Goal: Task Accomplishment & Management: Complete application form

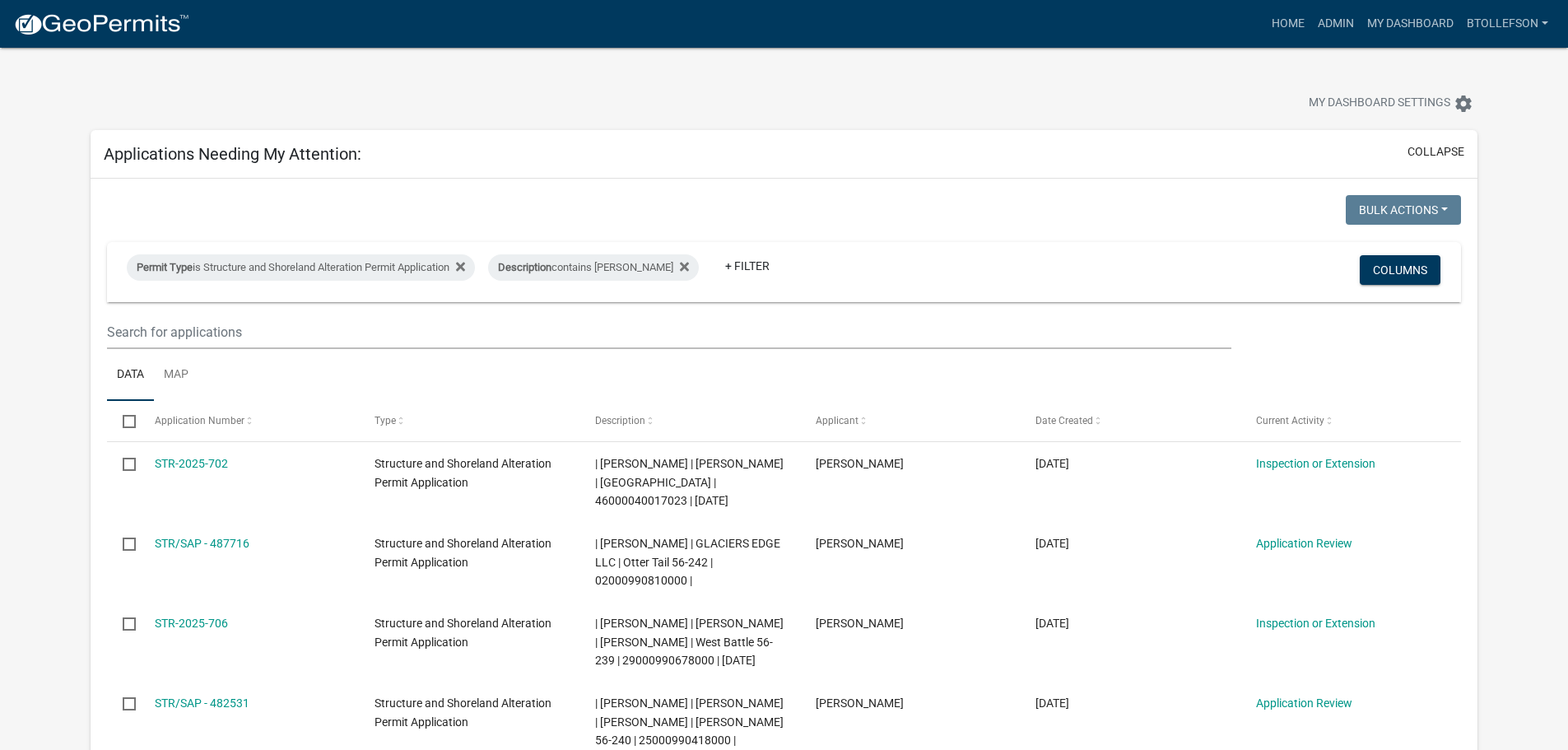
select select "3: 100"
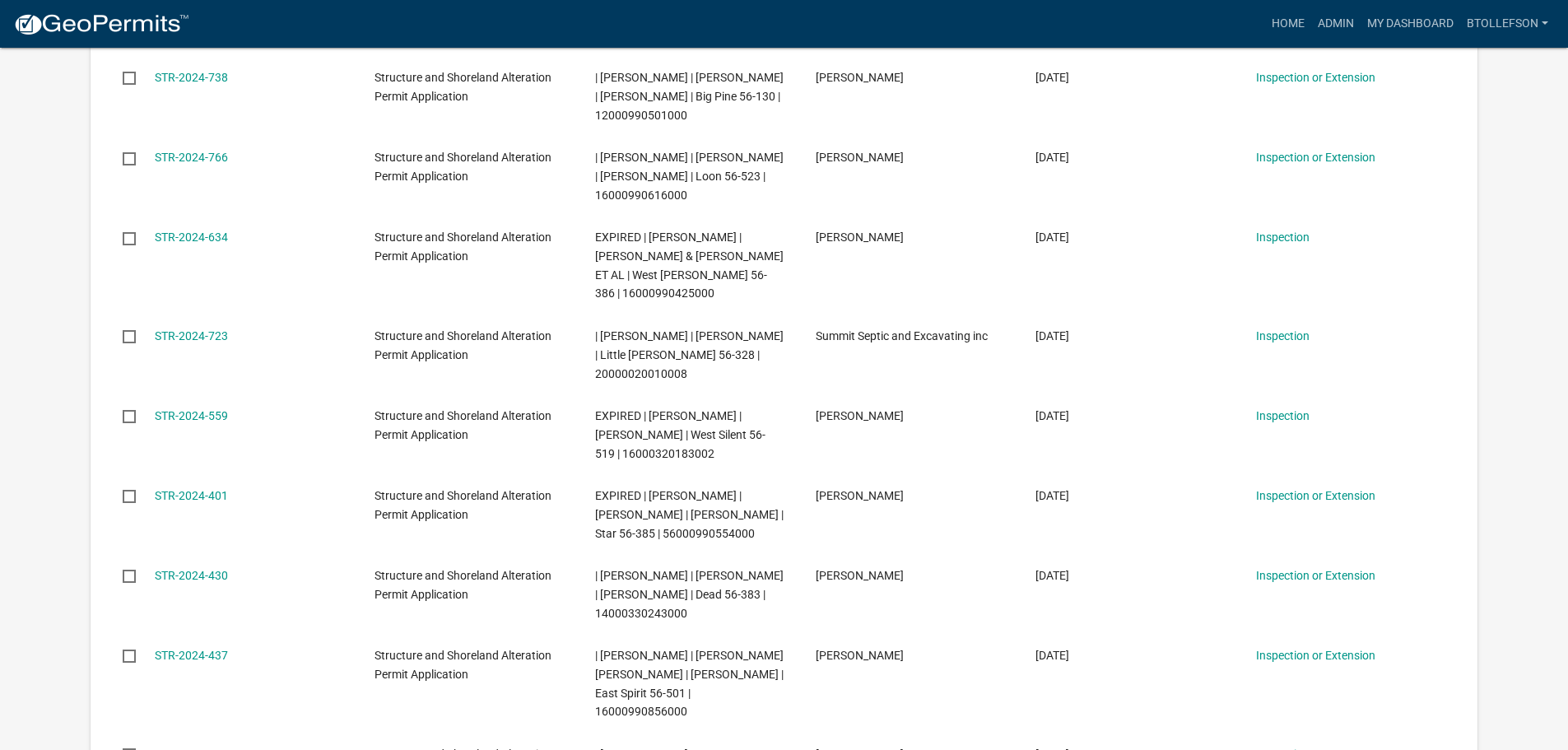
scroll to position [4776, 0]
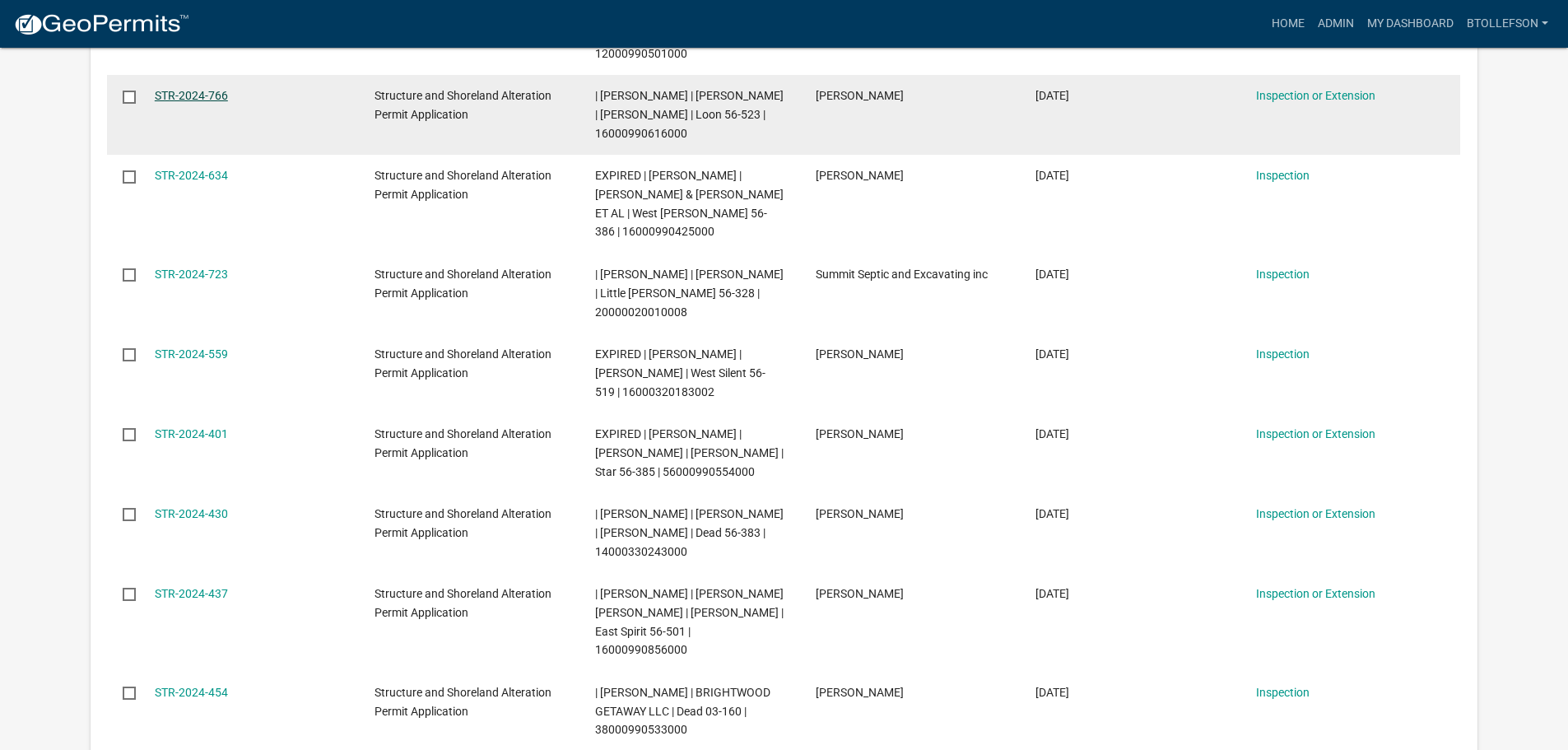
click at [198, 102] on link "STR-2024-766" at bounding box center [192, 96] width 73 height 13
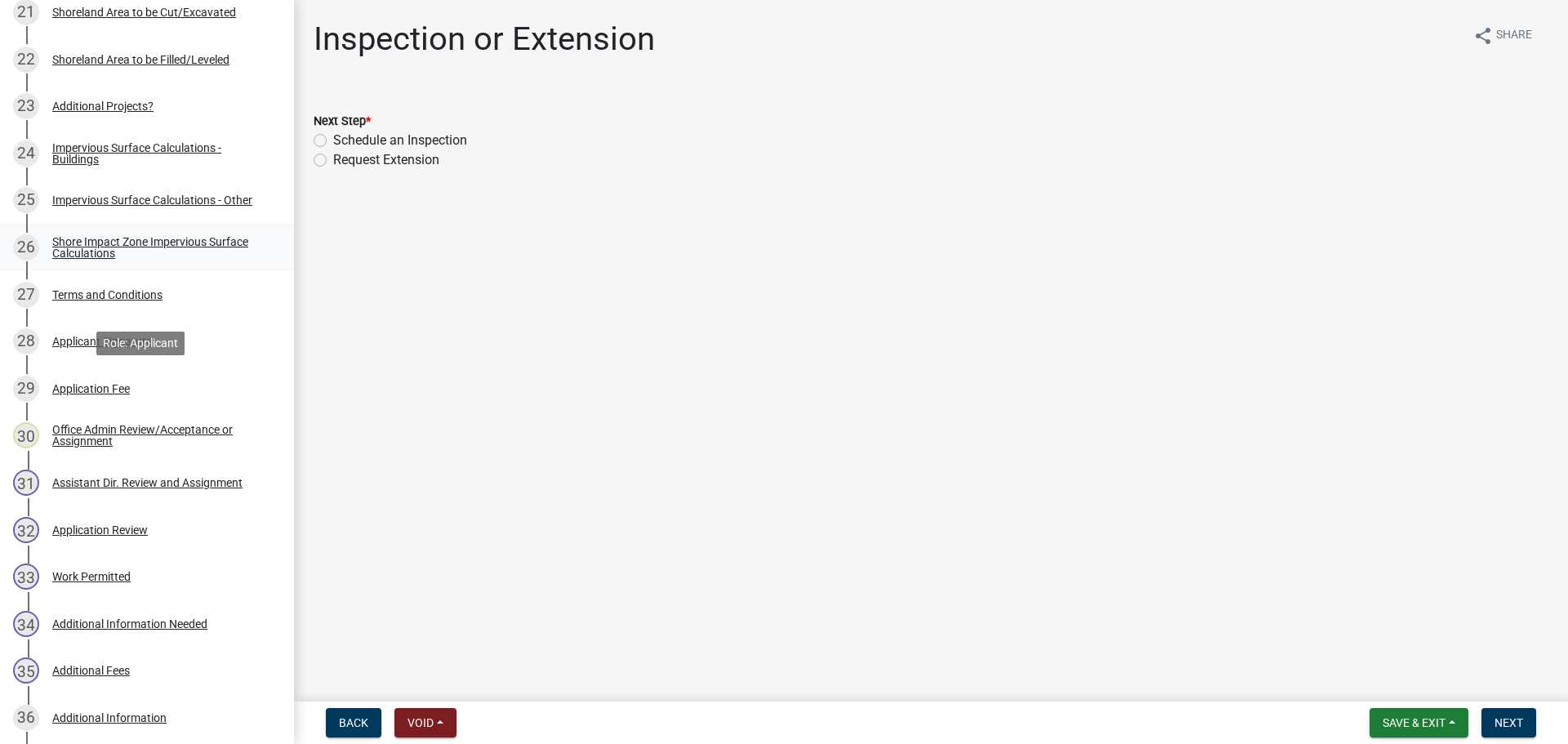
scroll to position [1307, 0]
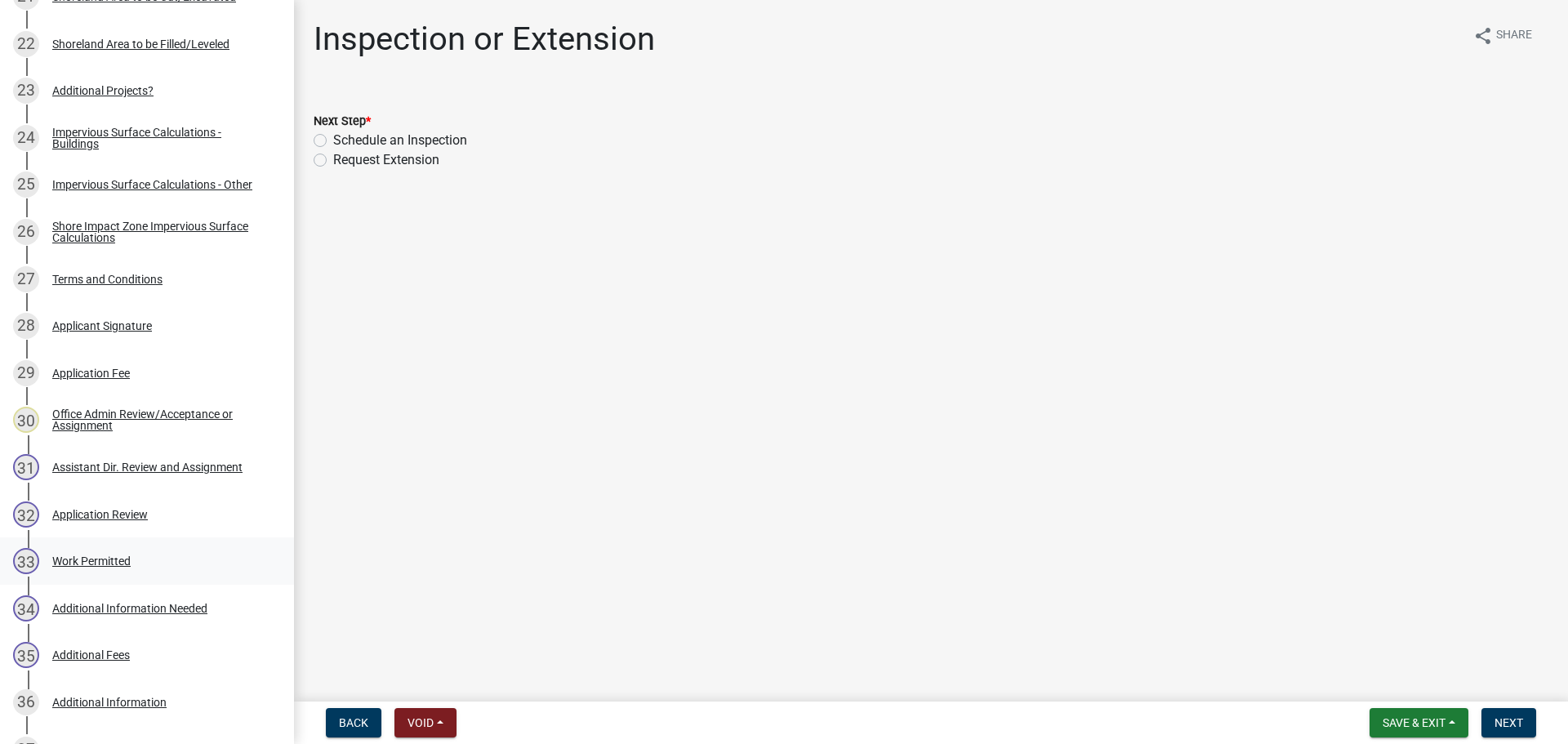
click at [101, 561] on div "Work Permitted" at bounding box center [91, 561] width 79 height 12
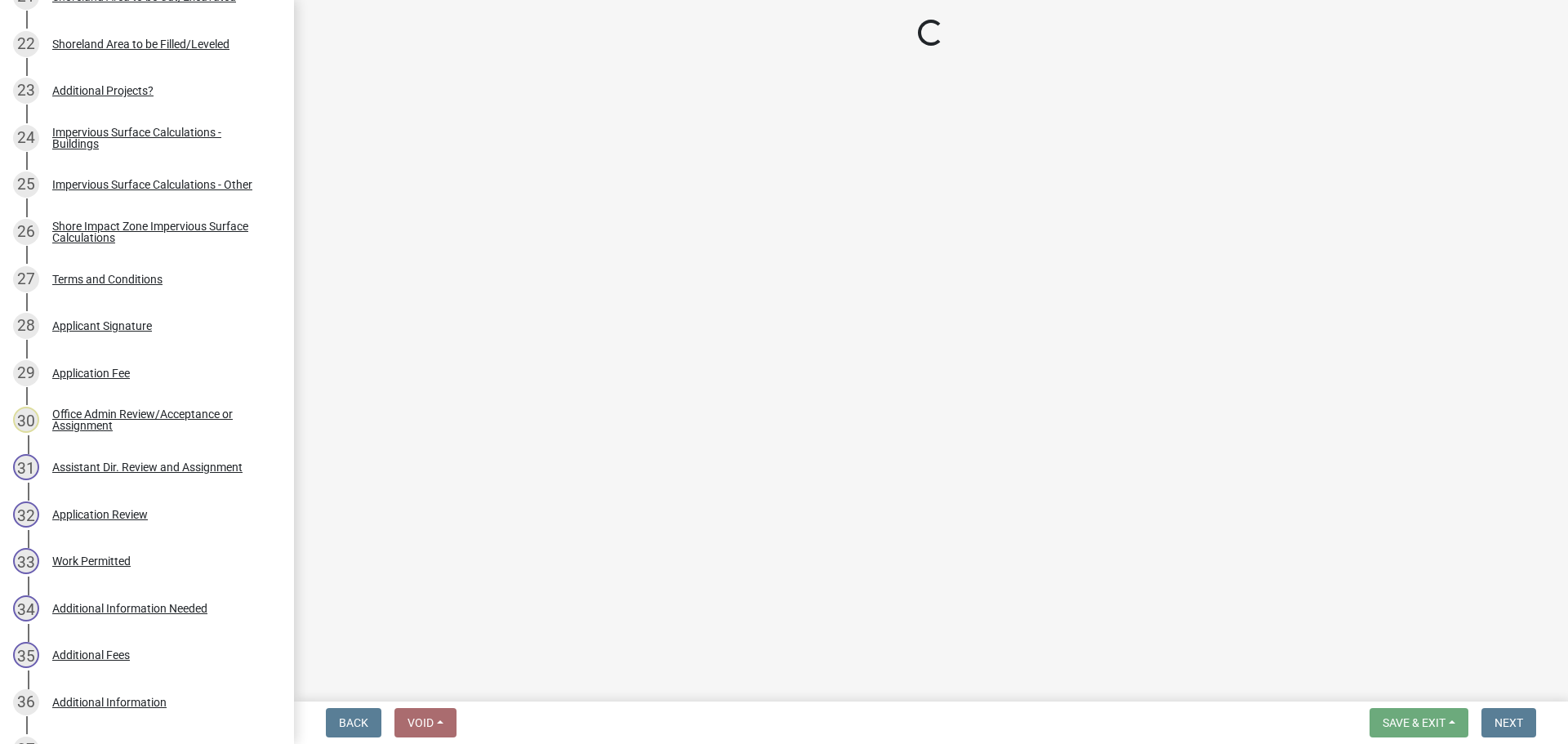
select select "55b171dc-ec57-498b-8d80-4b55e0b91b84"
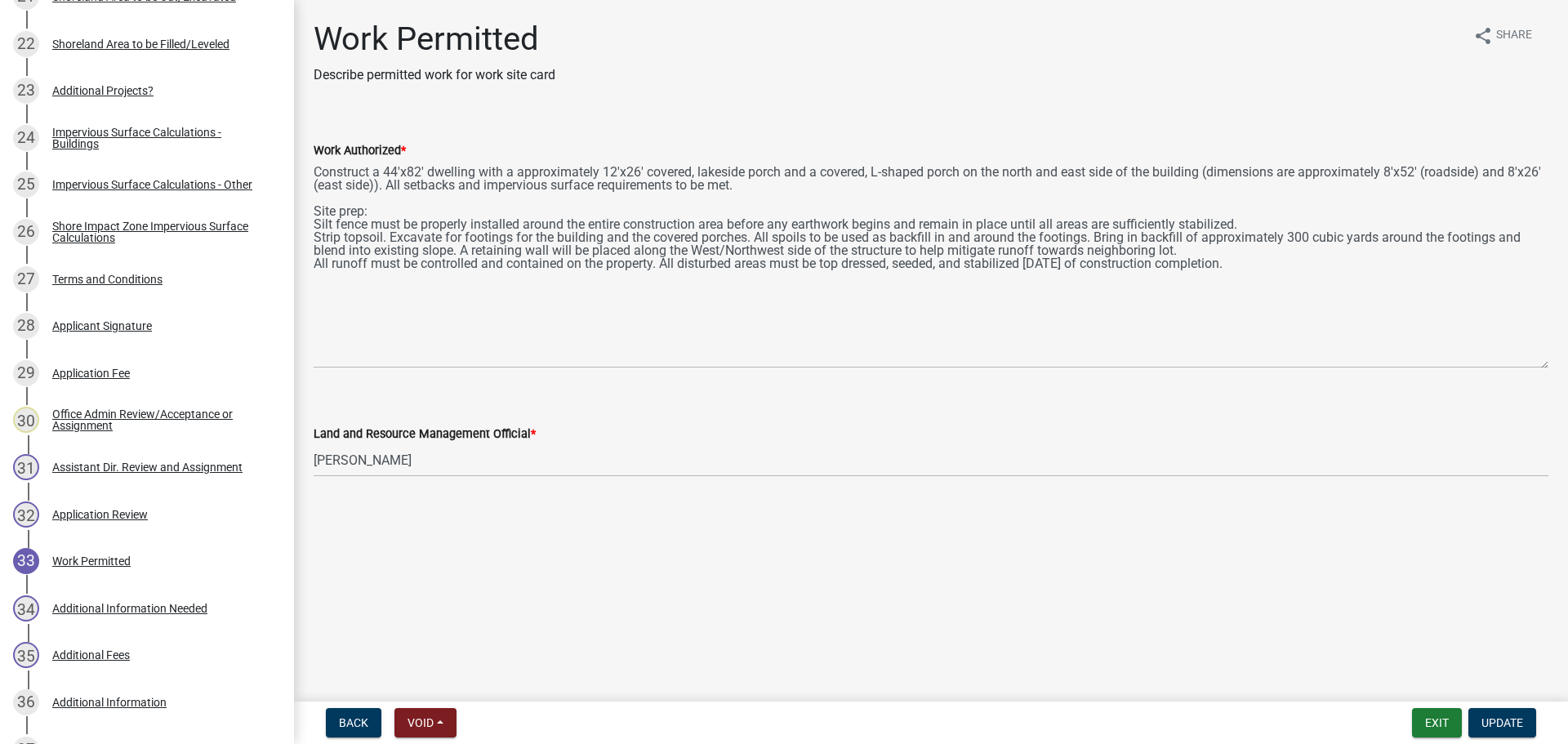
drag, startPoint x: 1538, startPoint y: 233, endPoint x: 1562, endPoint y: 365, distance: 134.2
click at [1555, 365] on div "Work Permitted Describe permitted work for work site card share Share Work Auth…" at bounding box center [931, 263] width 1274 height 487
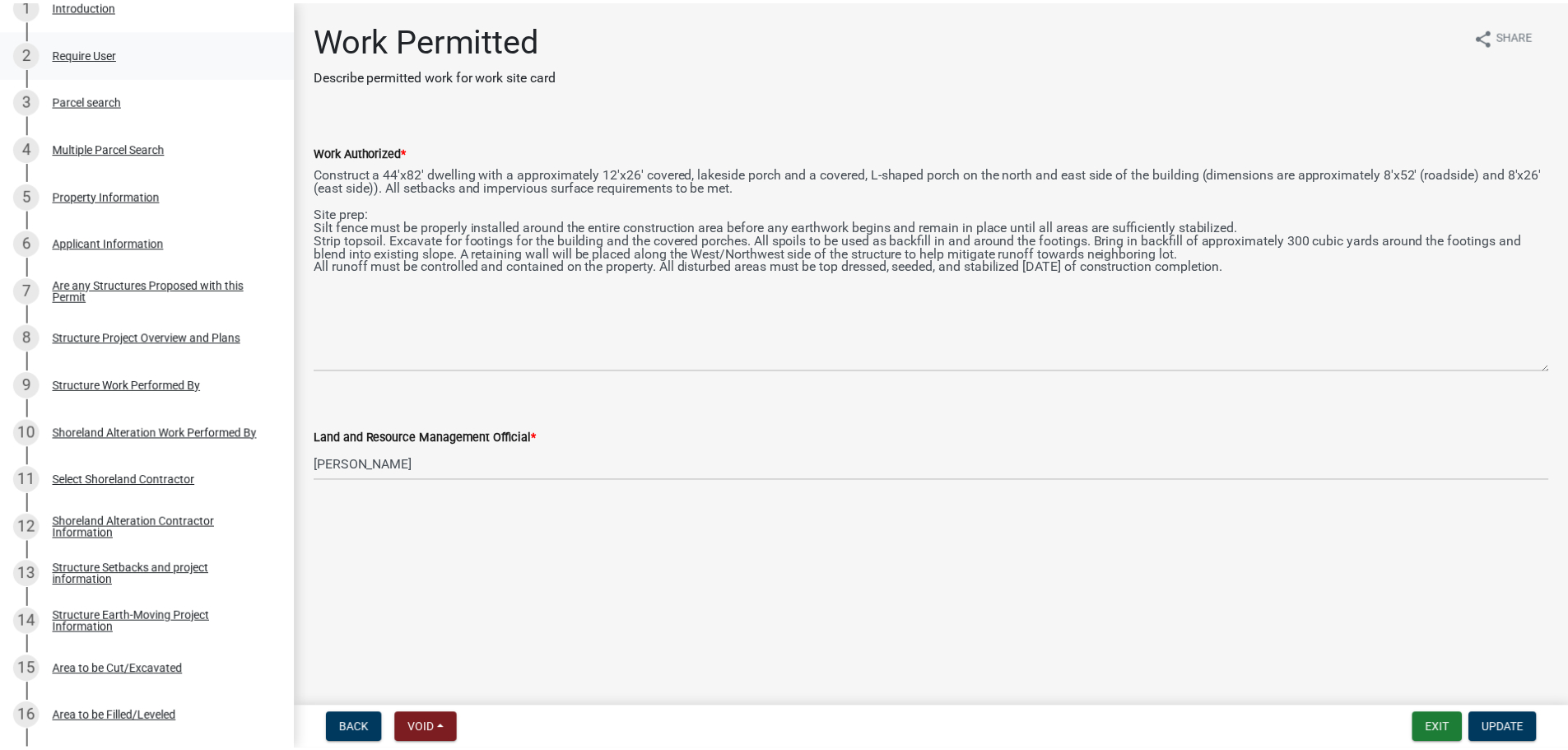
scroll to position [0, 0]
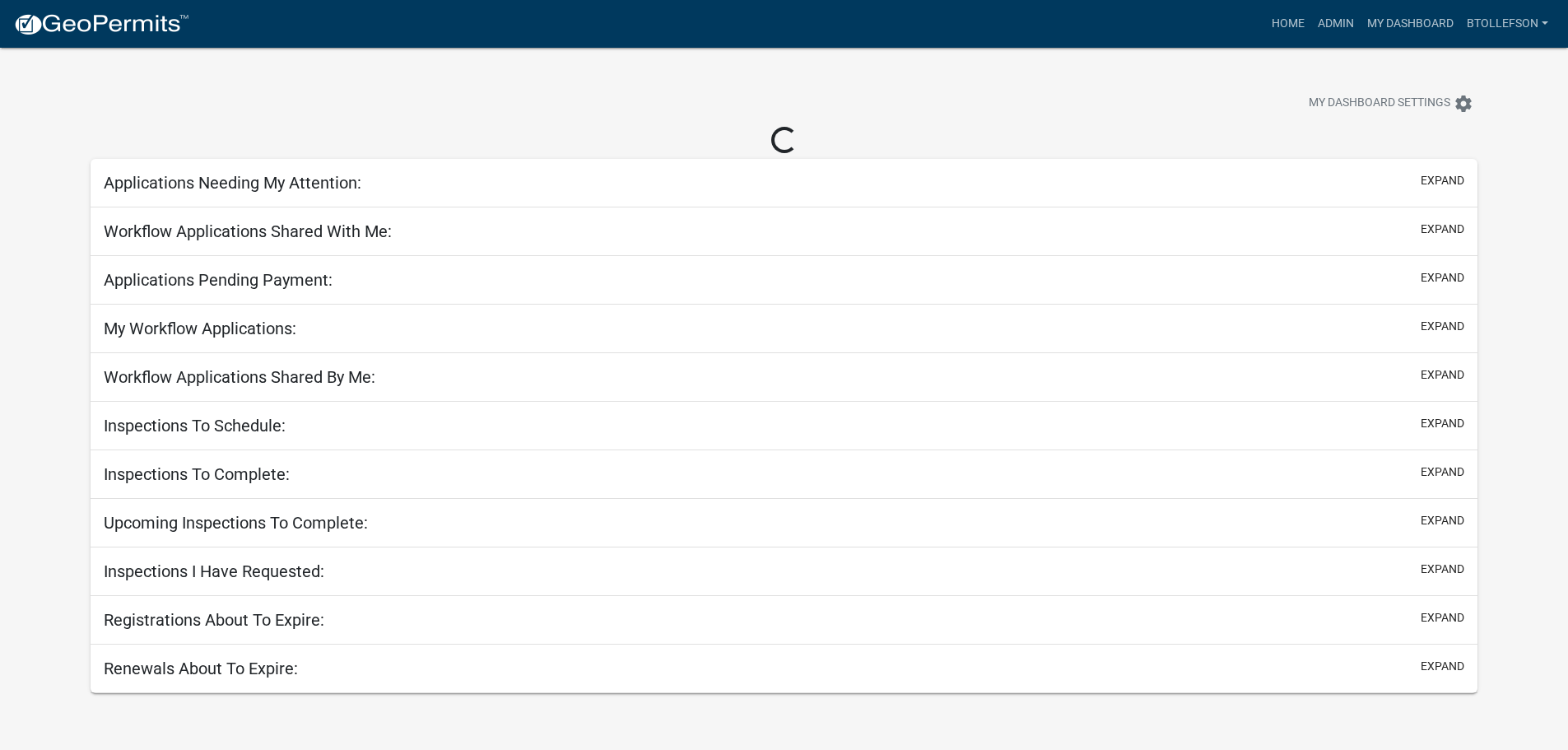
select select "3: 100"
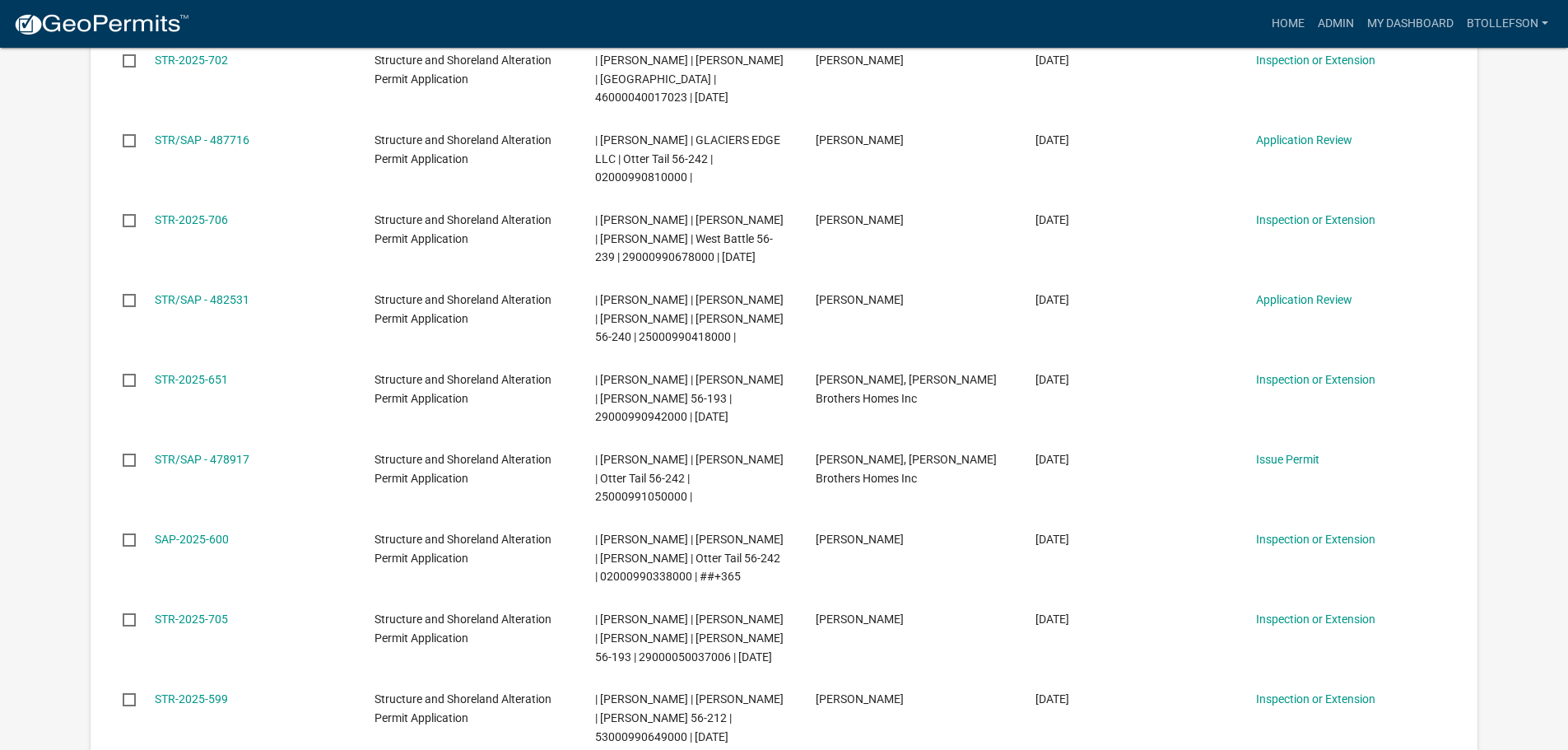
scroll to position [494, 0]
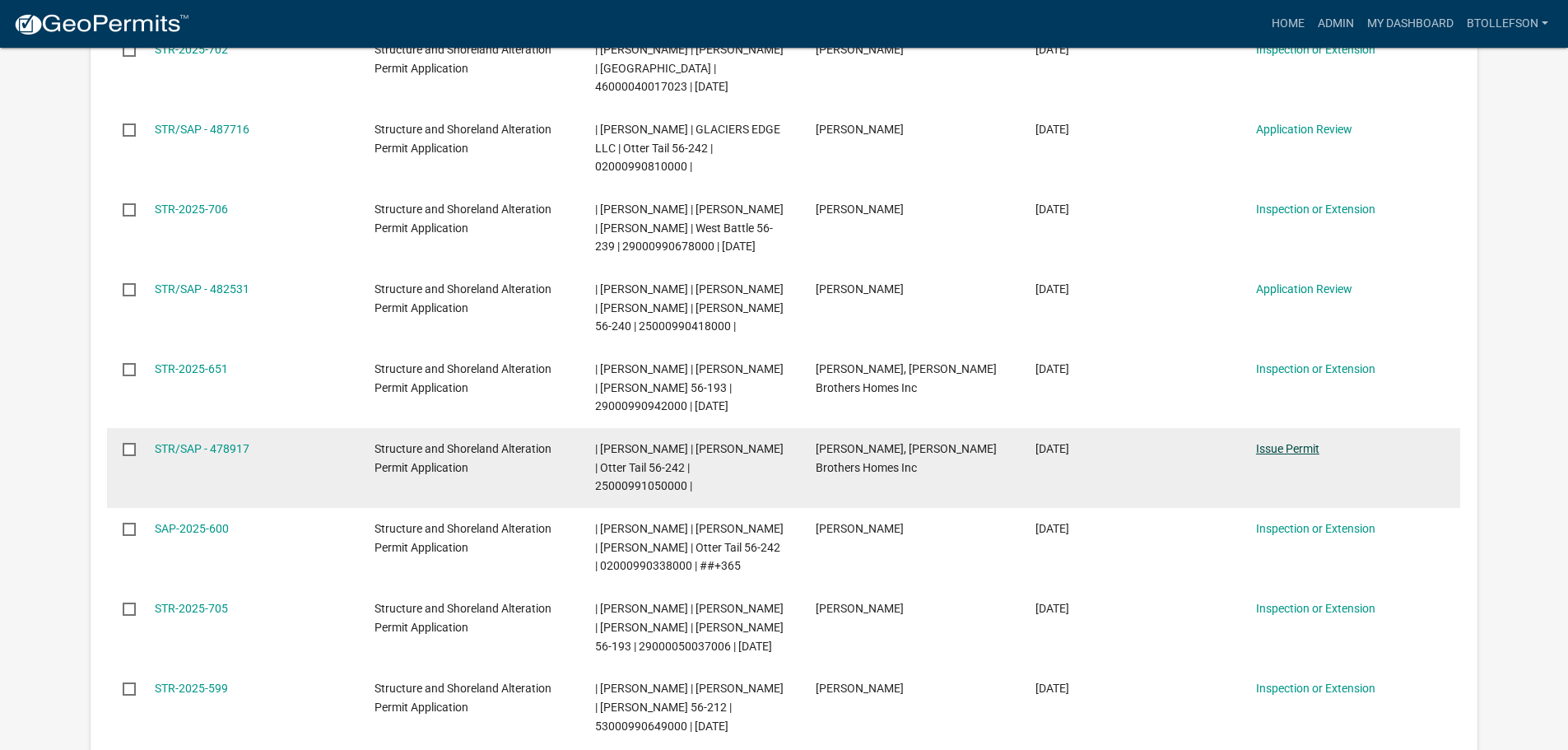
click at [1288, 449] on link "Issue Permit" at bounding box center [1288, 449] width 63 height 13
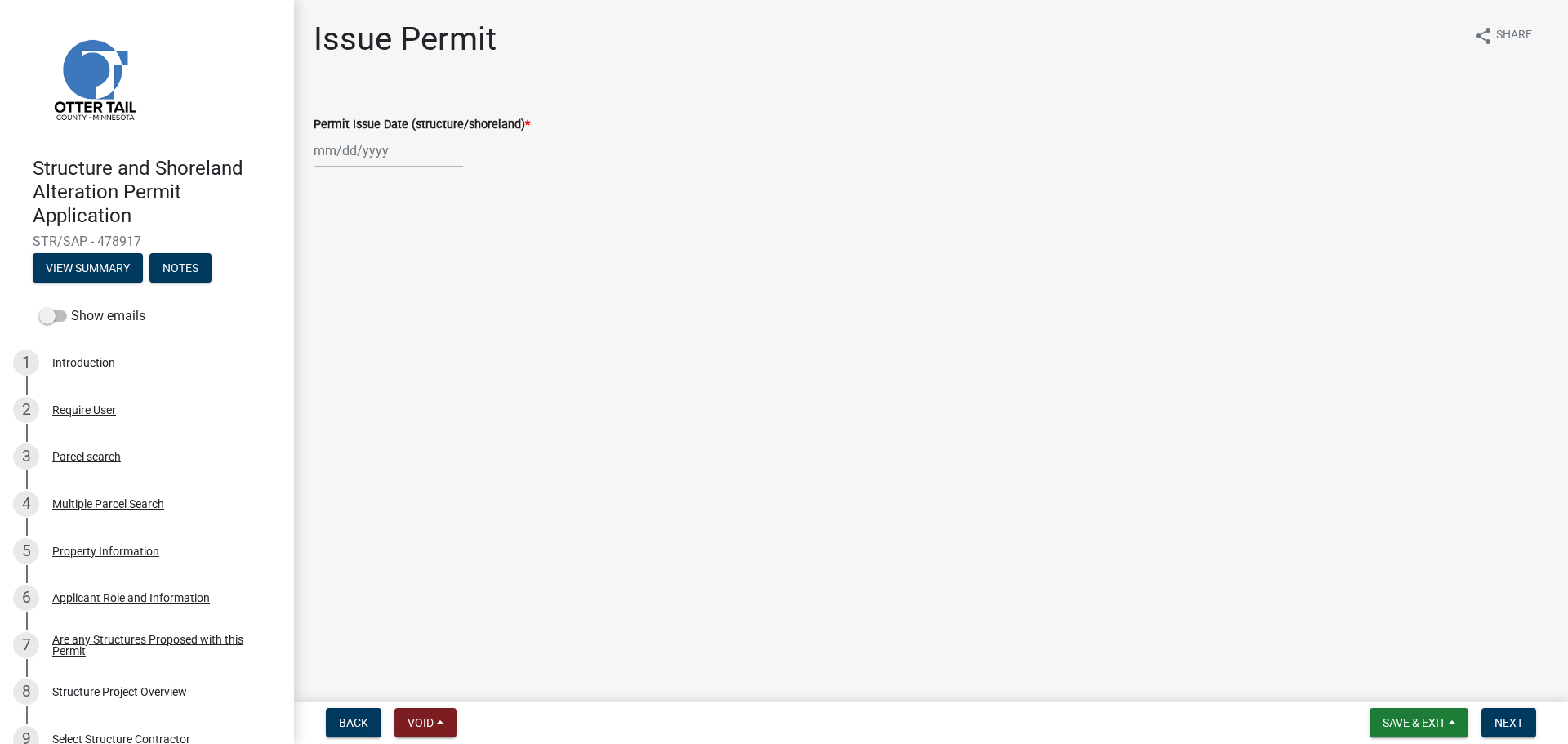
click at [376, 155] on div at bounding box center [388, 151] width 150 height 33
select select "10"
select select "2025"
click at [357, 284] on div "14" at bounding box center [357, 290] width 26 height 26
type input "[DATE]"
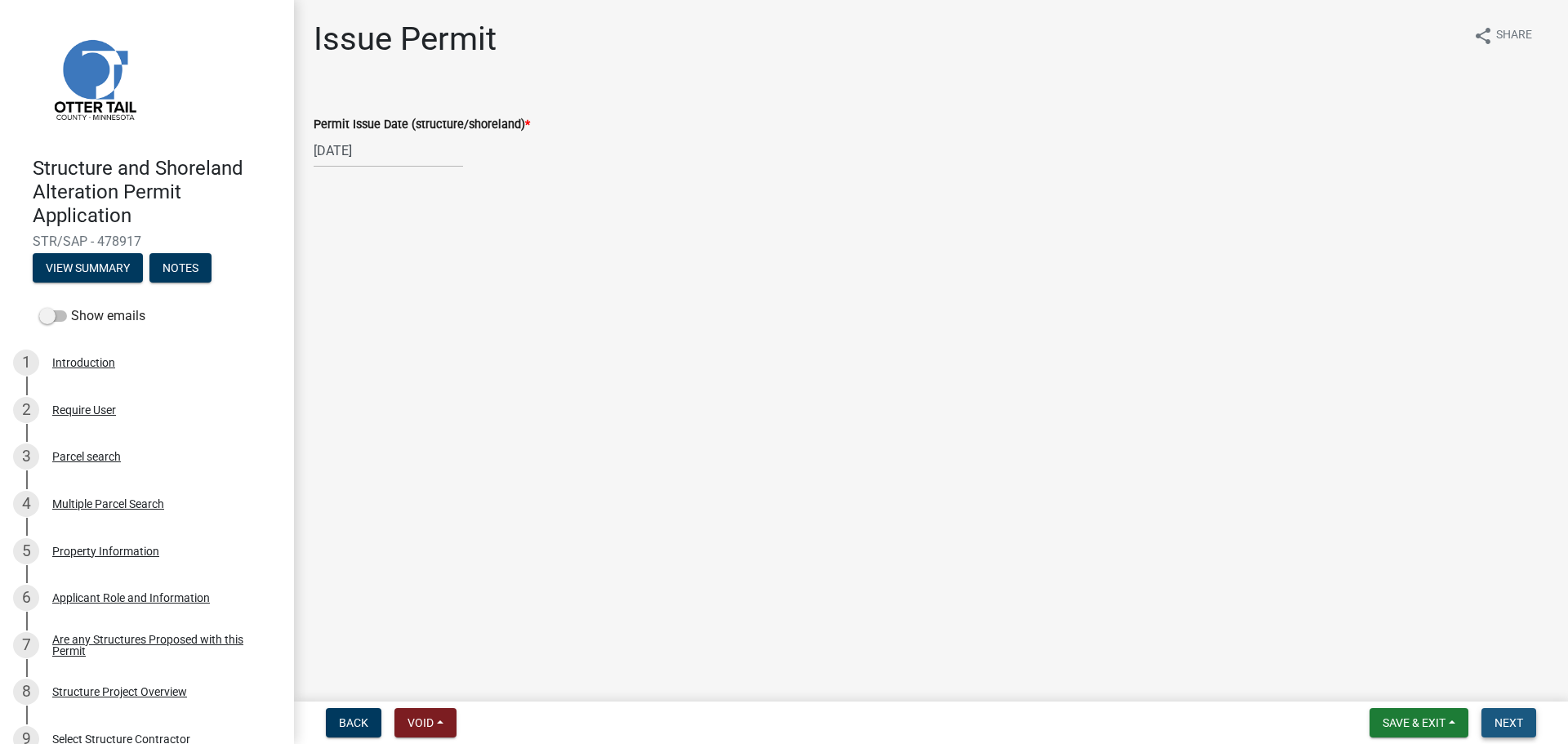
click at [1509, 723] on span "Next" at bounding box center [1508, 723] width 29 height 13
click at [1518, 726] on span "Next" at bounding box center [1508, 723] width 29 height 13
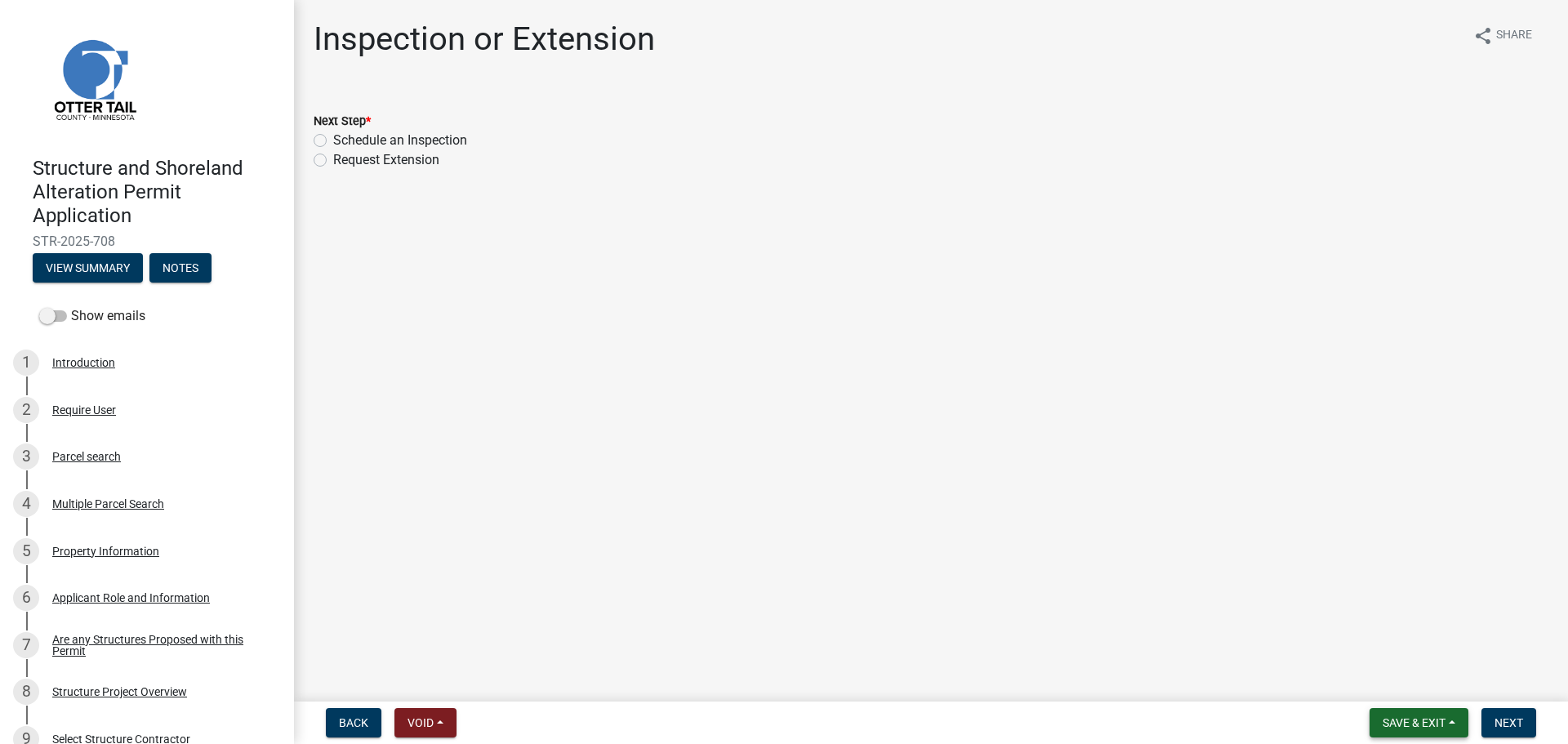
click at [1433, 722] on span "Save & Exit" at bounding box center [1414, 723] width 63 height 13
click at [1386, 679] on button "Save & Exit" at bounding box center [1403, 679] width 131 height 39
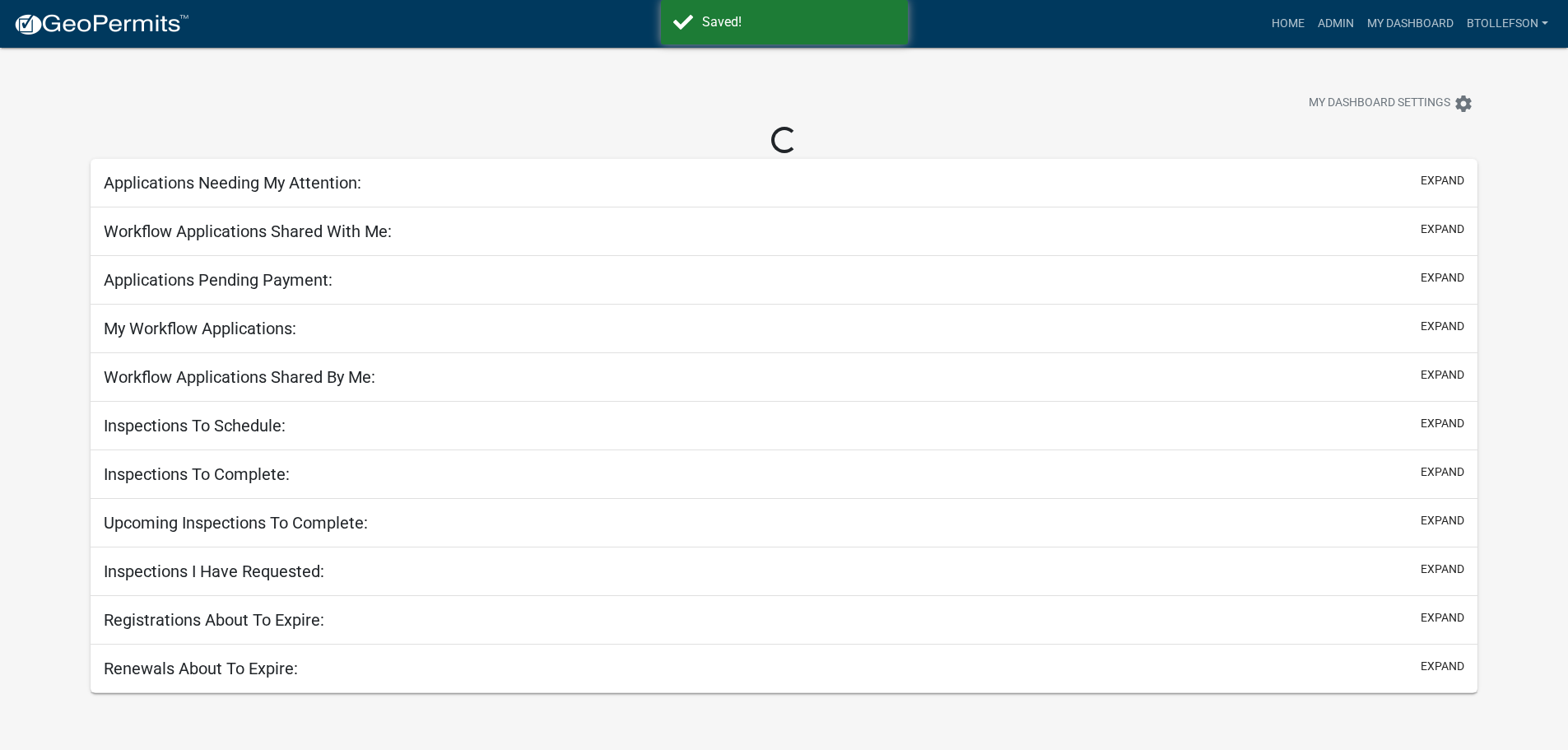
select select "3: 100"
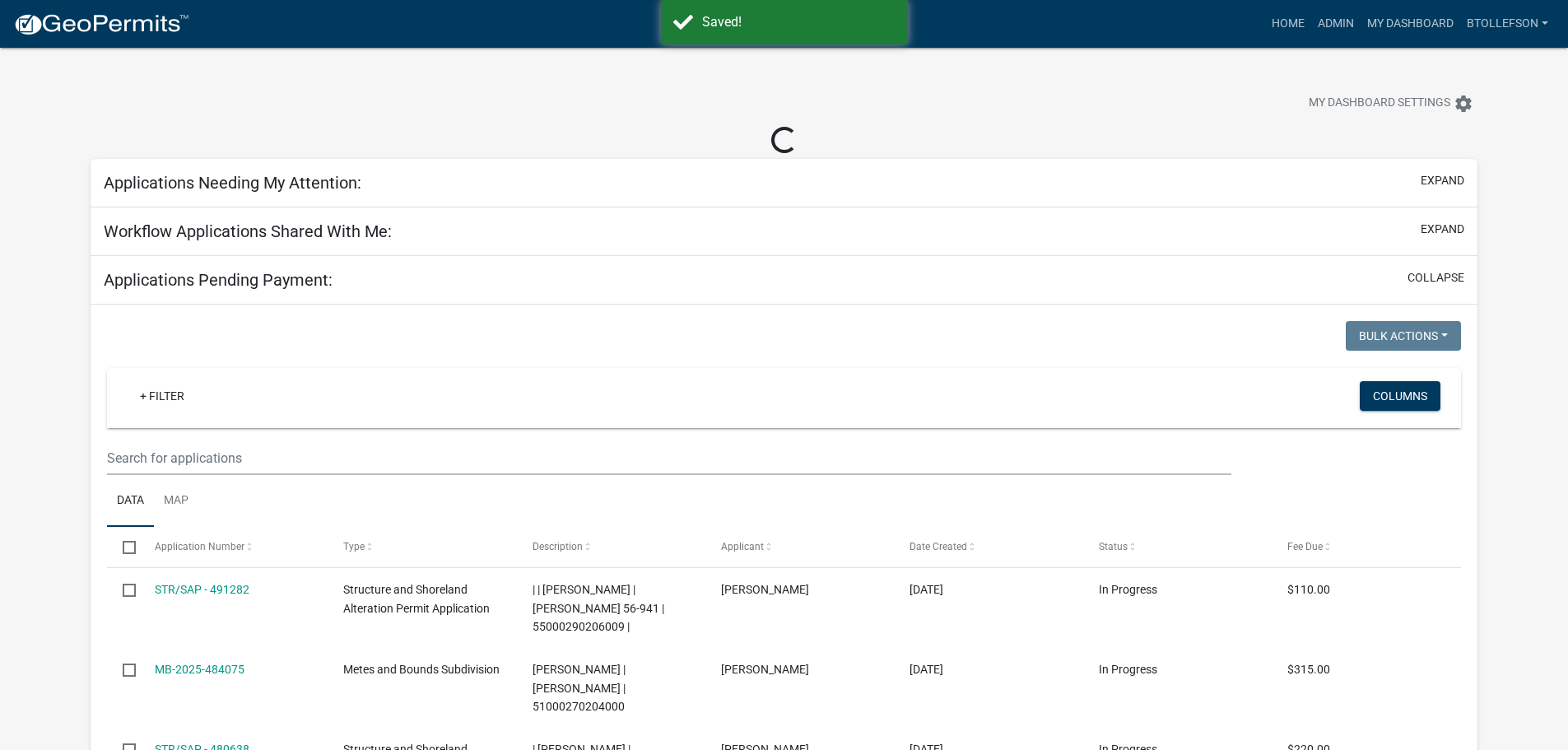
select select "3: 100"
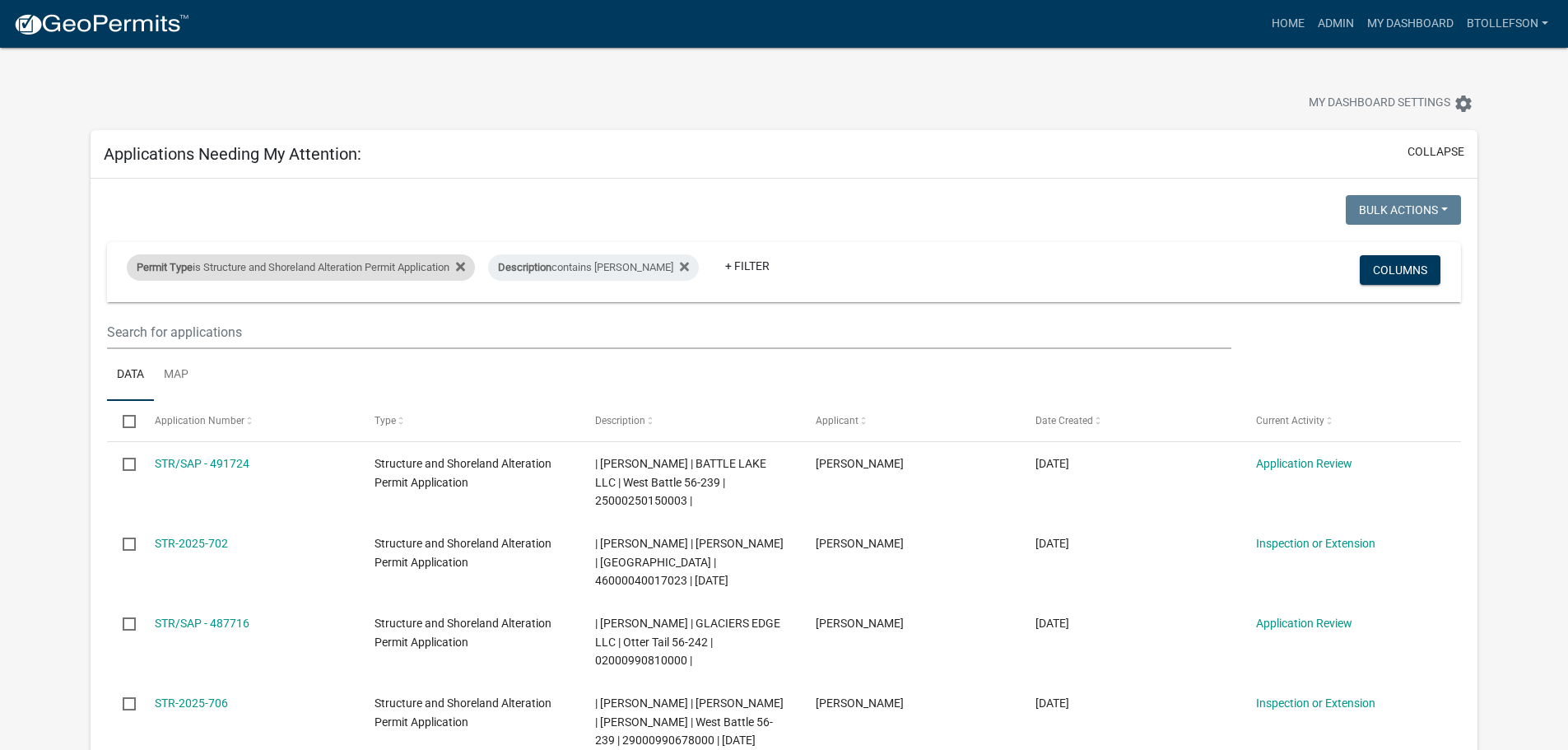
click at [253, 264] on div "Permit Type is Structure and Shoreland Alteration Permit Application" at bounding box center [300, 268] width 348 height 27
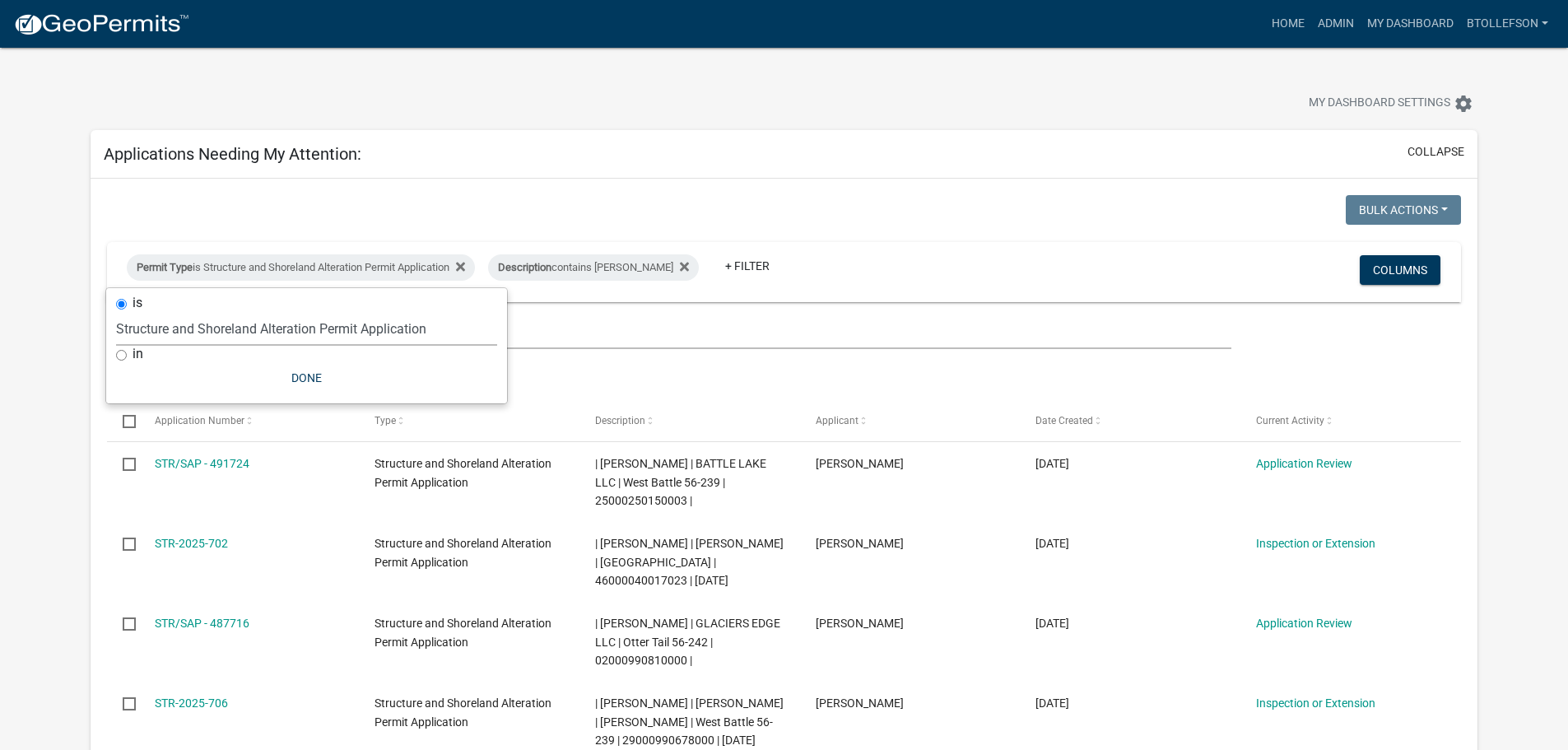
click at [249, 335] on select "Select an option Building Contractor / Excavators (Registration) Building Contr…" at bounding box center [306, 329] width 381 height 33
select select "68d28c81-f724-4f90-9ad3-bed34bf6fb80"
click at [144, 312] on select "Select an option Building Contractor / Excavators (Registration) Building Contr…" at bounding box center [306, 329] width 381 height 33
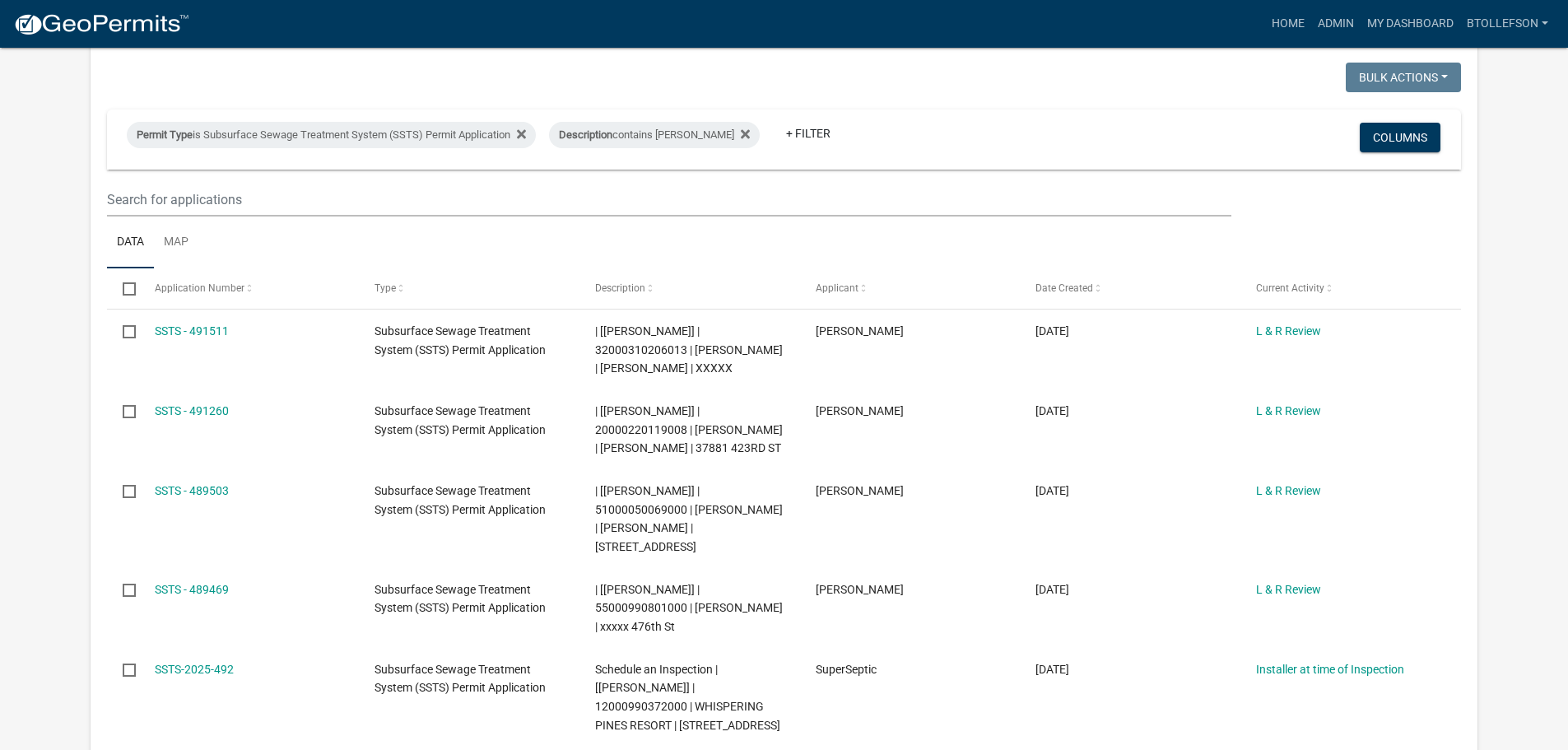
scroll to position [83, 0]
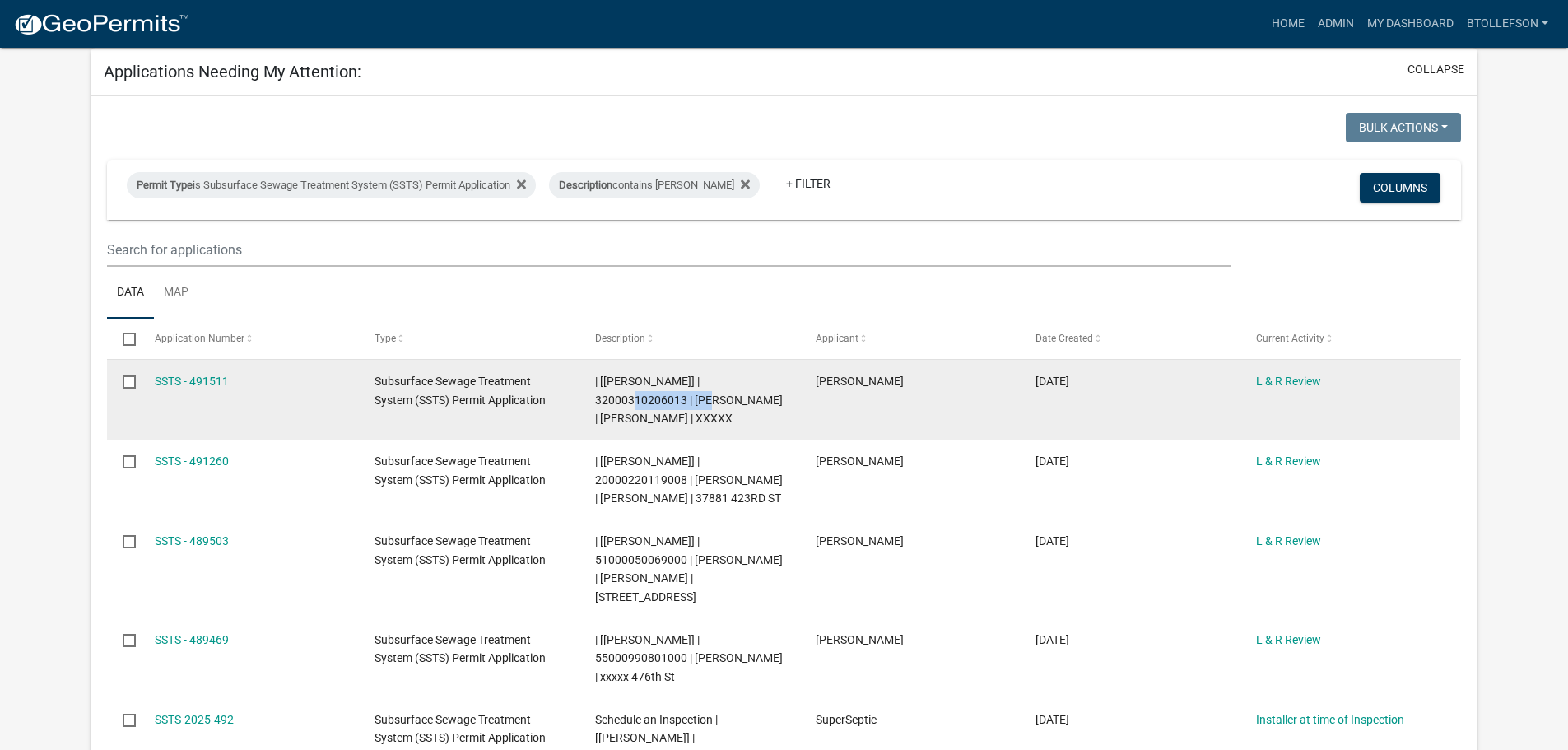
drag, startPoint x: 596, startPoint y: 400, endPoint x: 686, endPoint y: 405, distance: 90.1
click at [686, 405] on span "| [[PERSON_NAME]] | 32000310206013 | [PERSON_NAME] | [PERSON_NAME] | XXXXX" at bounding box center [689, 400] width 188 height 51
copy span "32000310206013"
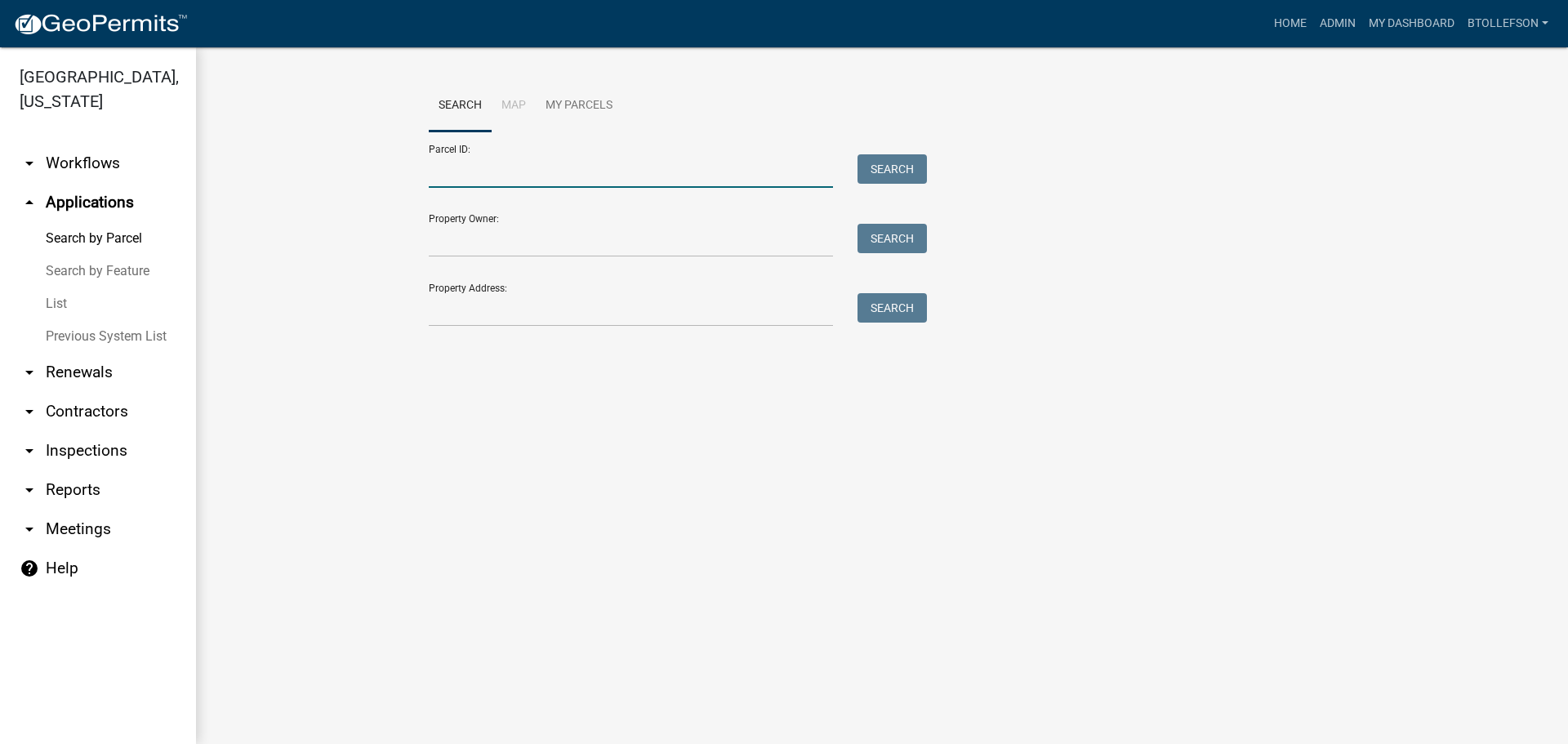
click at [586, 172] on input "Parcel ID:" at bounding box center [631, 171] width 405 height 33
paste input "25000990280000"
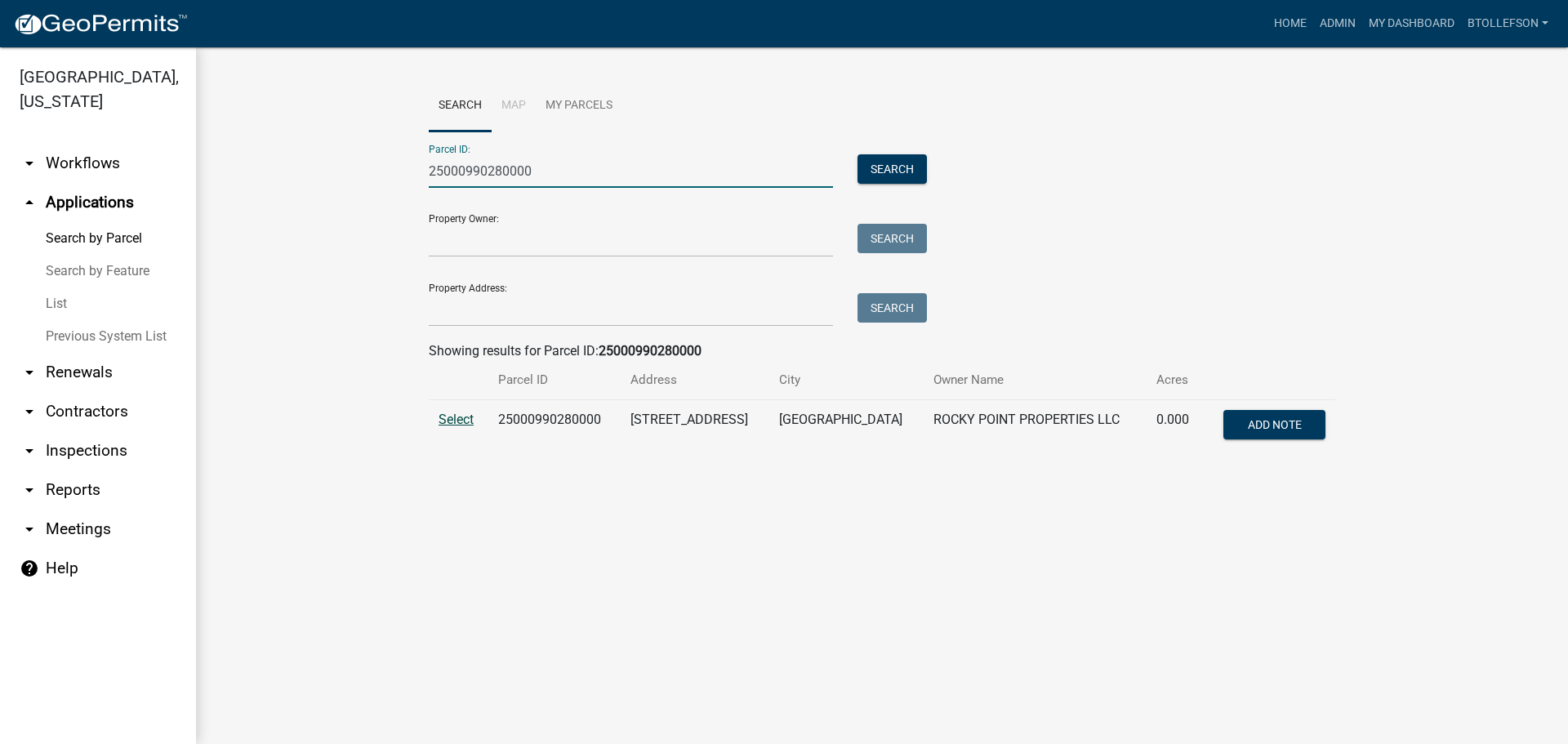
type input "25000990280000"
click at [465, 423] on span "Select" at bounding box center [456, 419] width 35 height 16
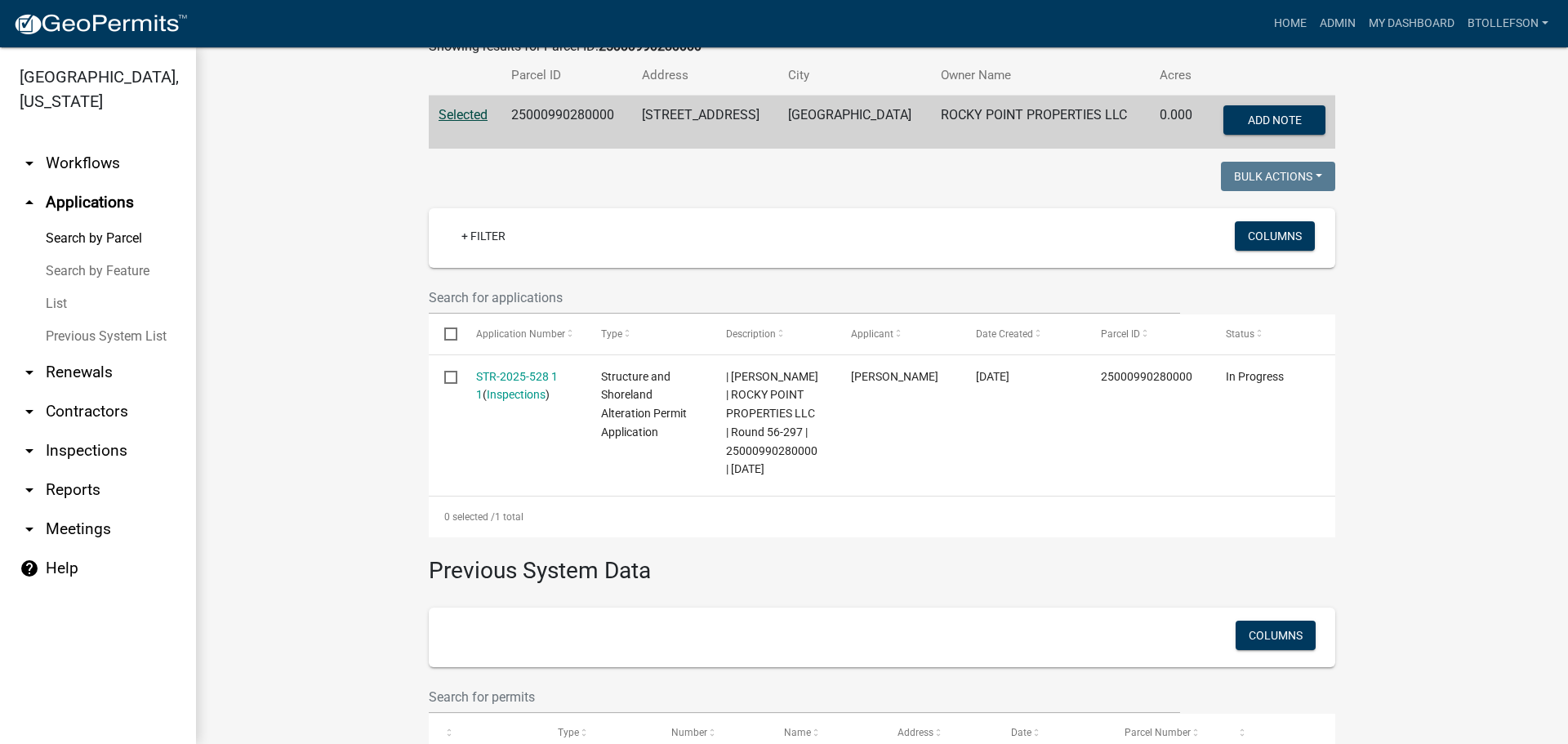
scroll to position [411, 0]
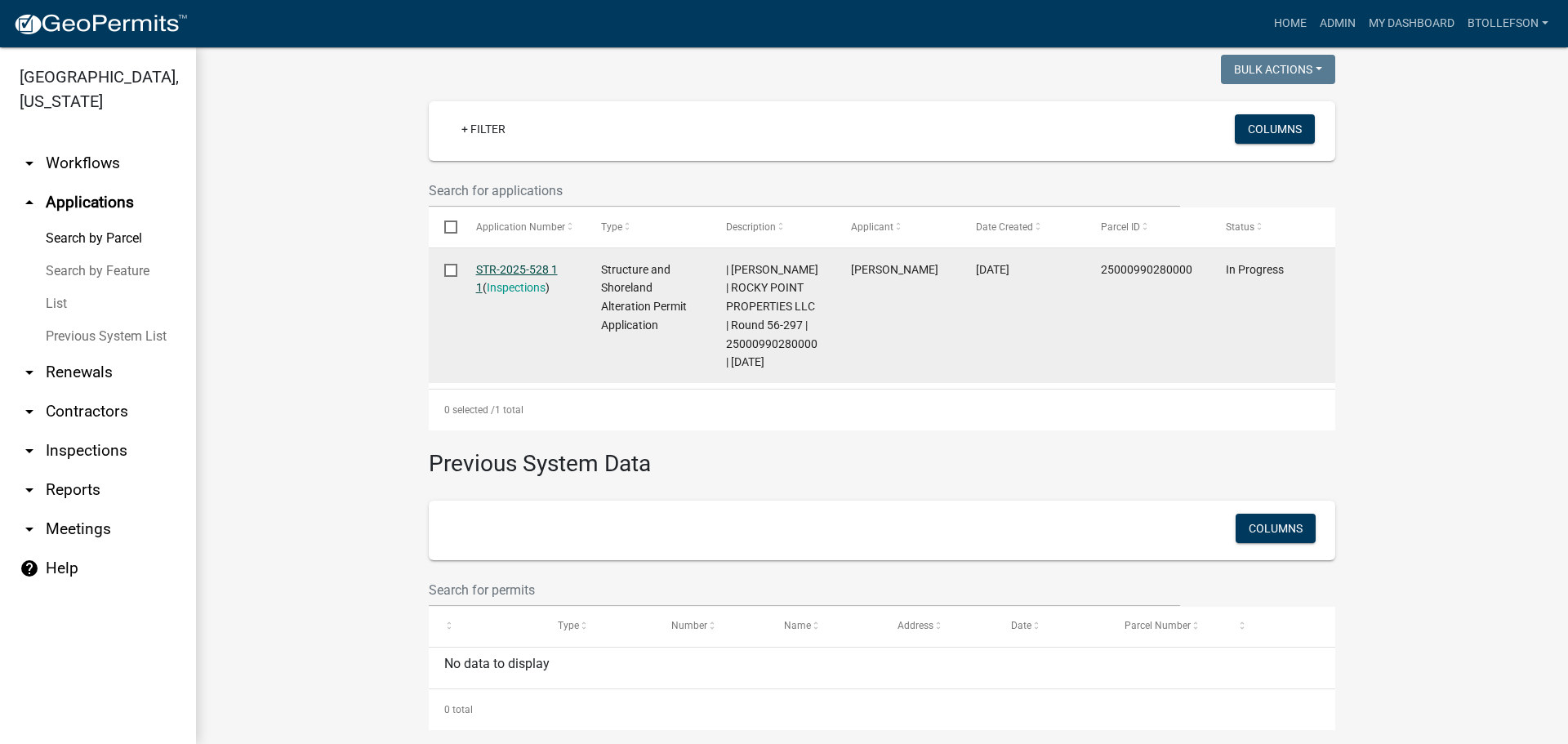
click at [486, 263] on link "STR-2025-528 1 1" at bounding box center [516, 279] width 82 height 31
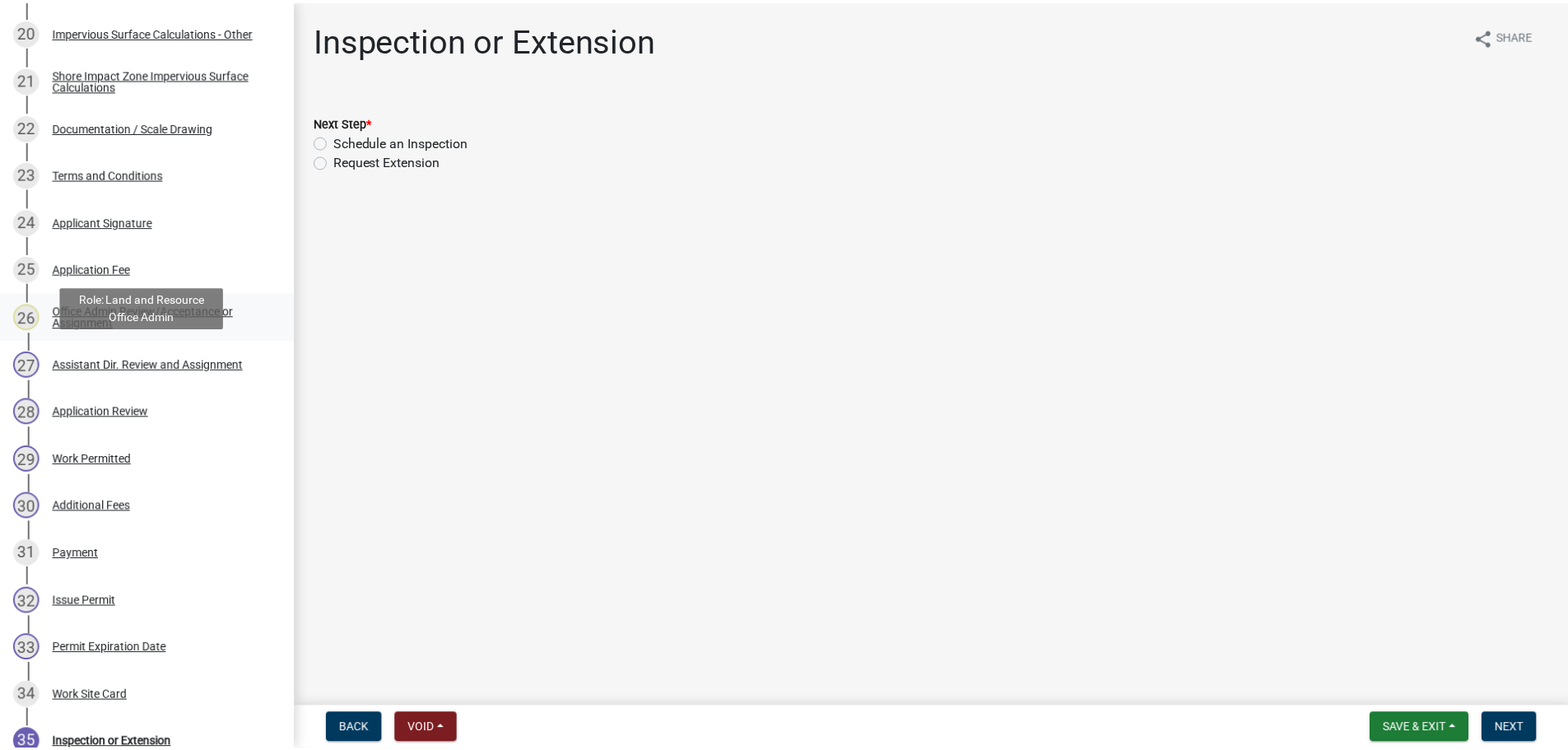
scroll to position [1070, 0]
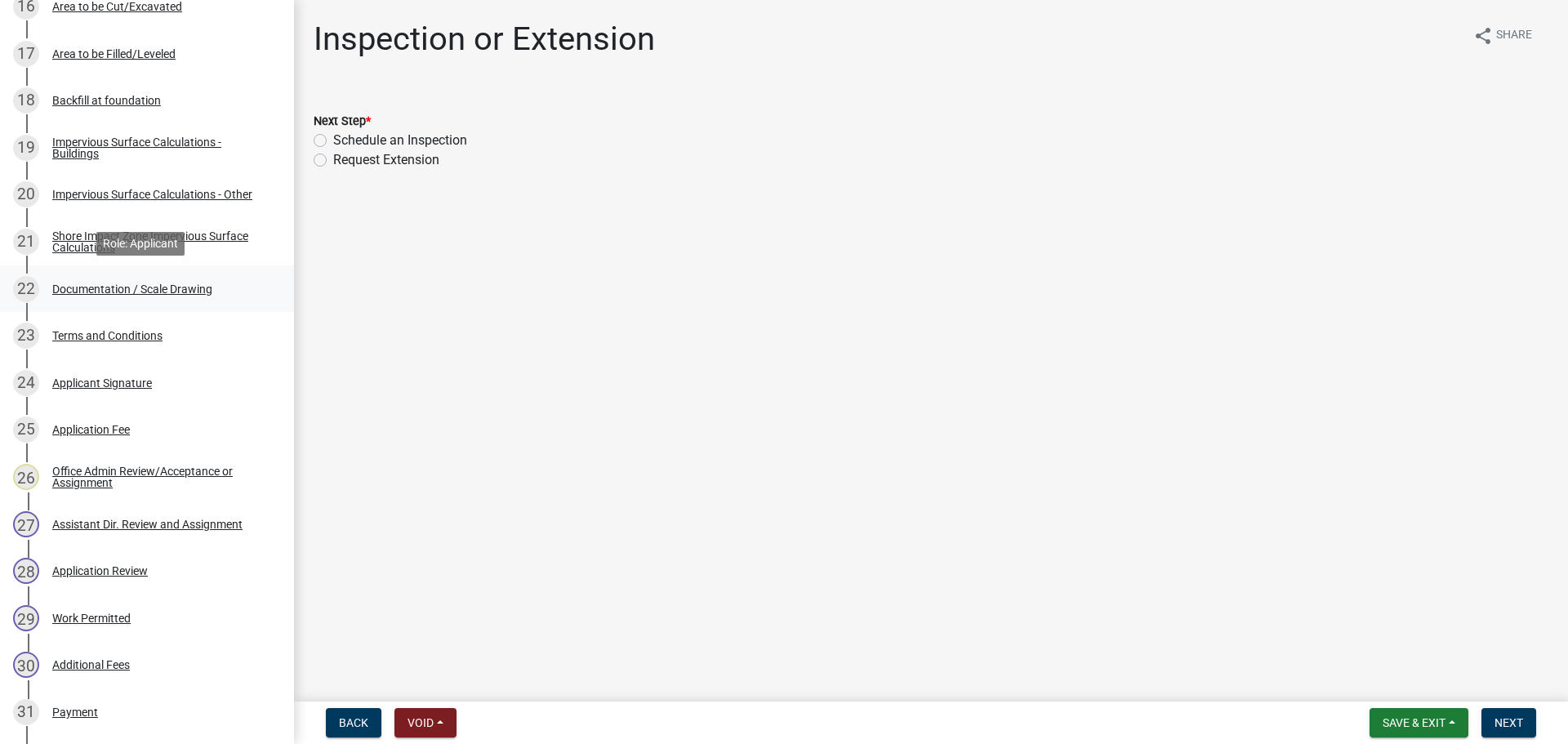
click at [100, 287] on div "Documentation / Scale Drawing" at bounding box center [132, 289] width 160 height 12
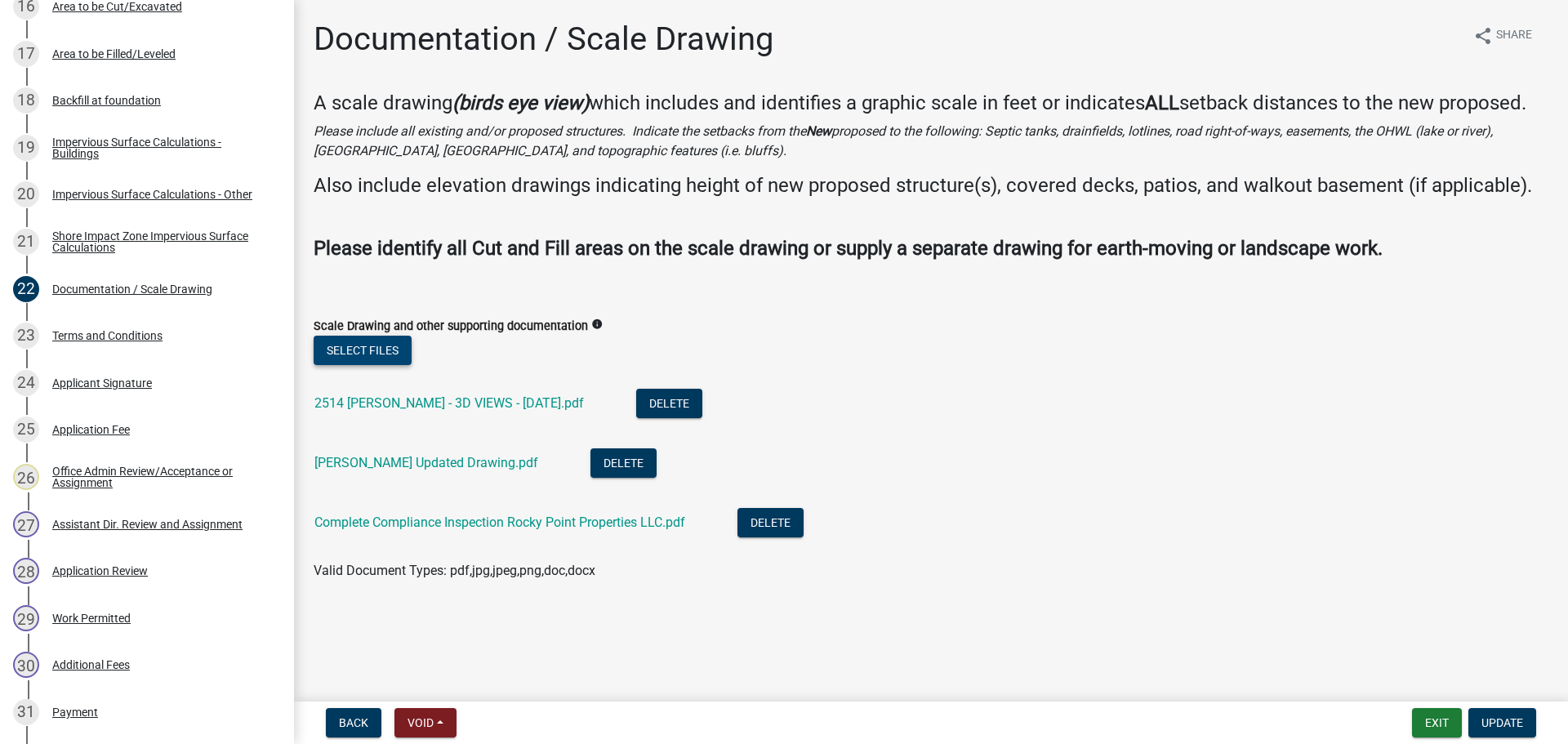
click at [381, 358] on button "Select files" at bounding box center [362, 351] width 98 height 30
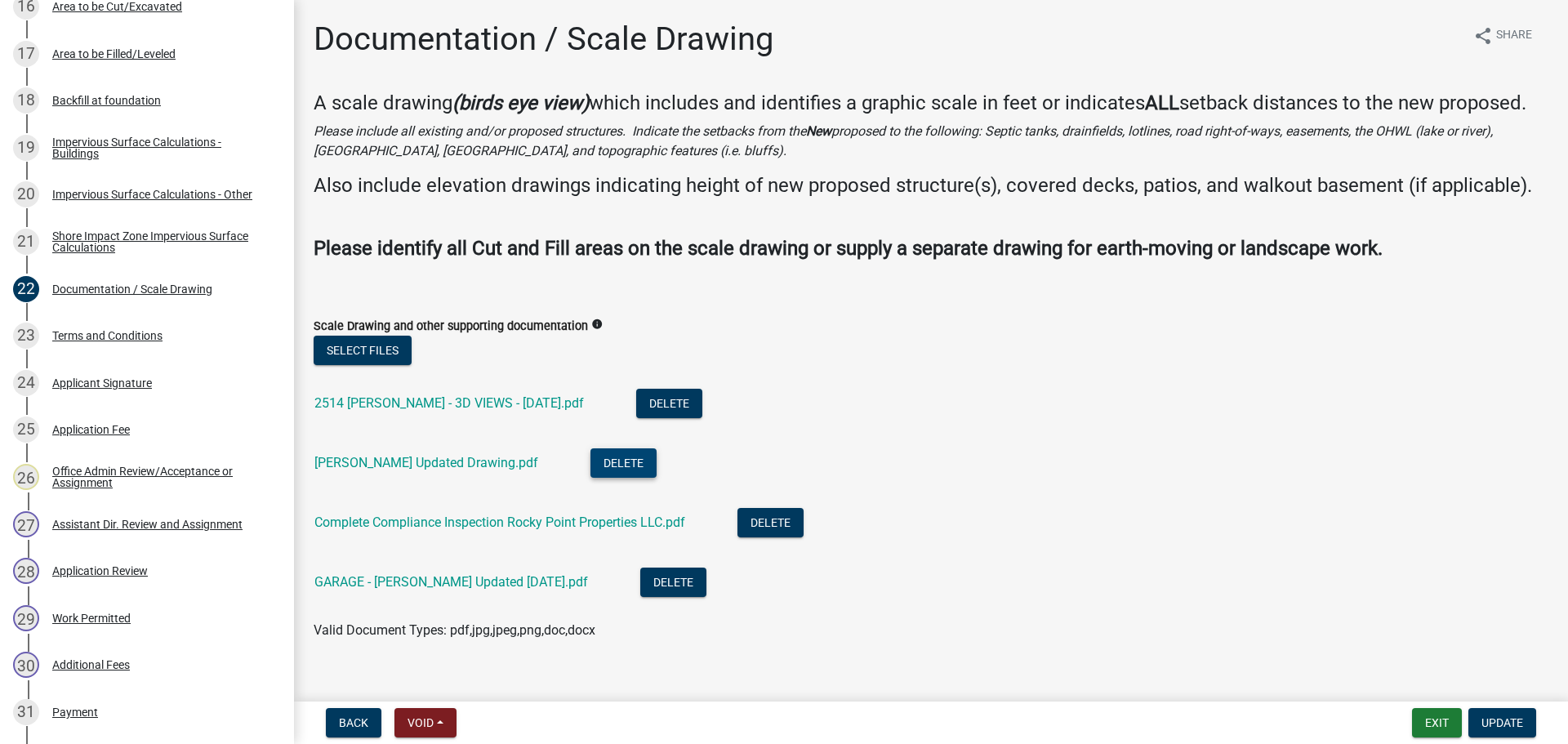
click at [591, 478] on button "Delete" at bounding box center [624, 463] width 66 height 30
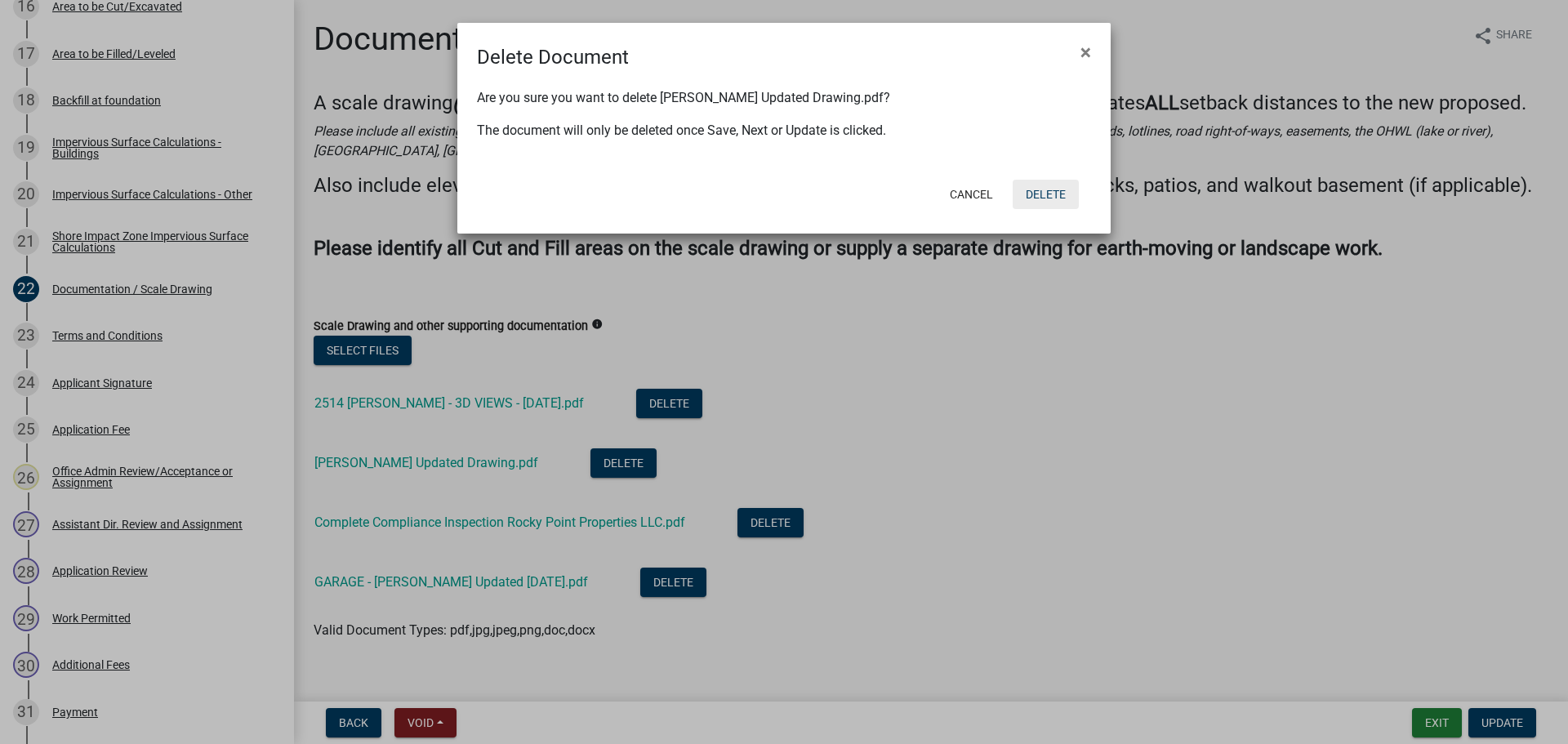
click at [1052, 187] on button "Delete" at bounding box center [1046, 194] width 66 height 30
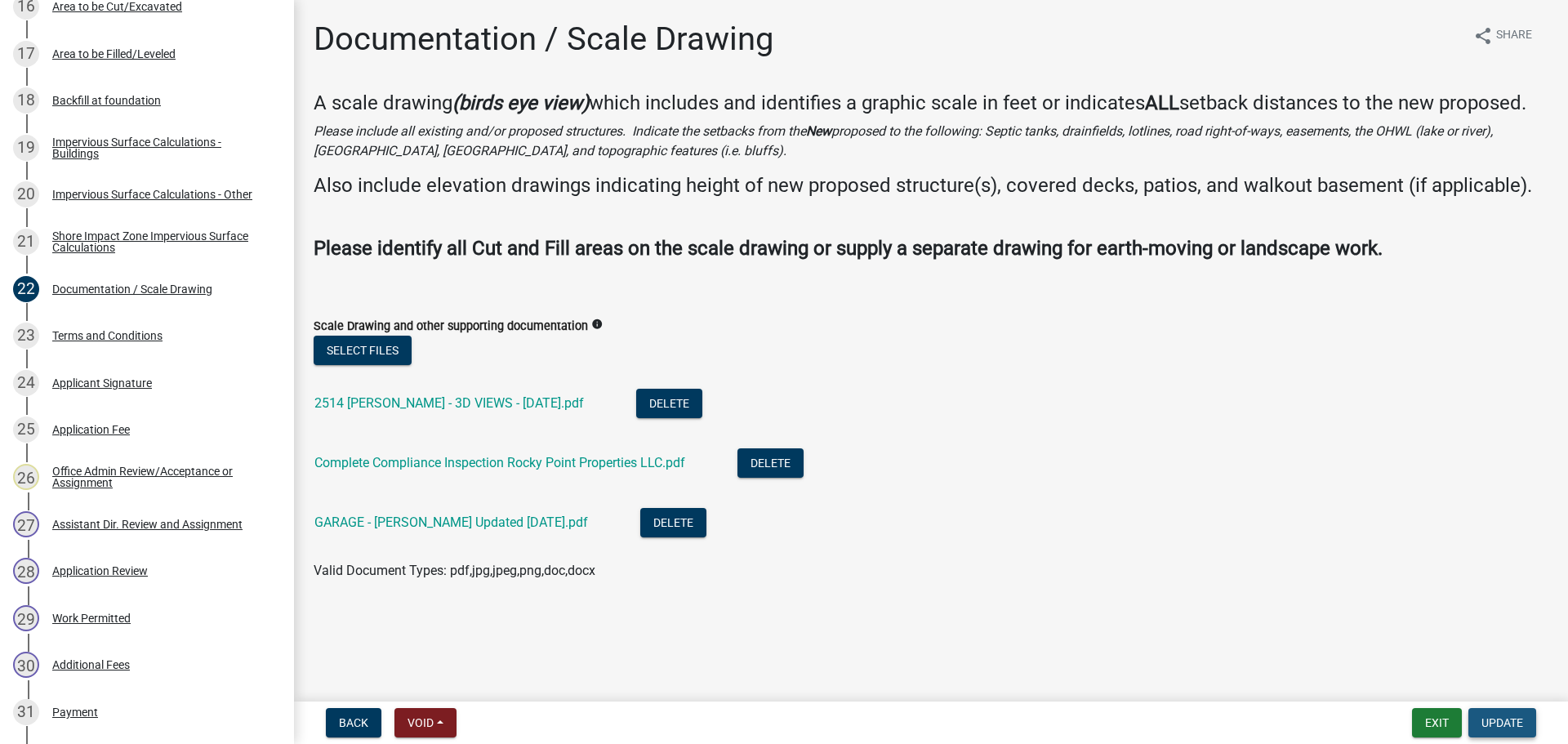
click at [1517, 727] on span "Update" at bounding box center [1502, 723] width 41 height 13
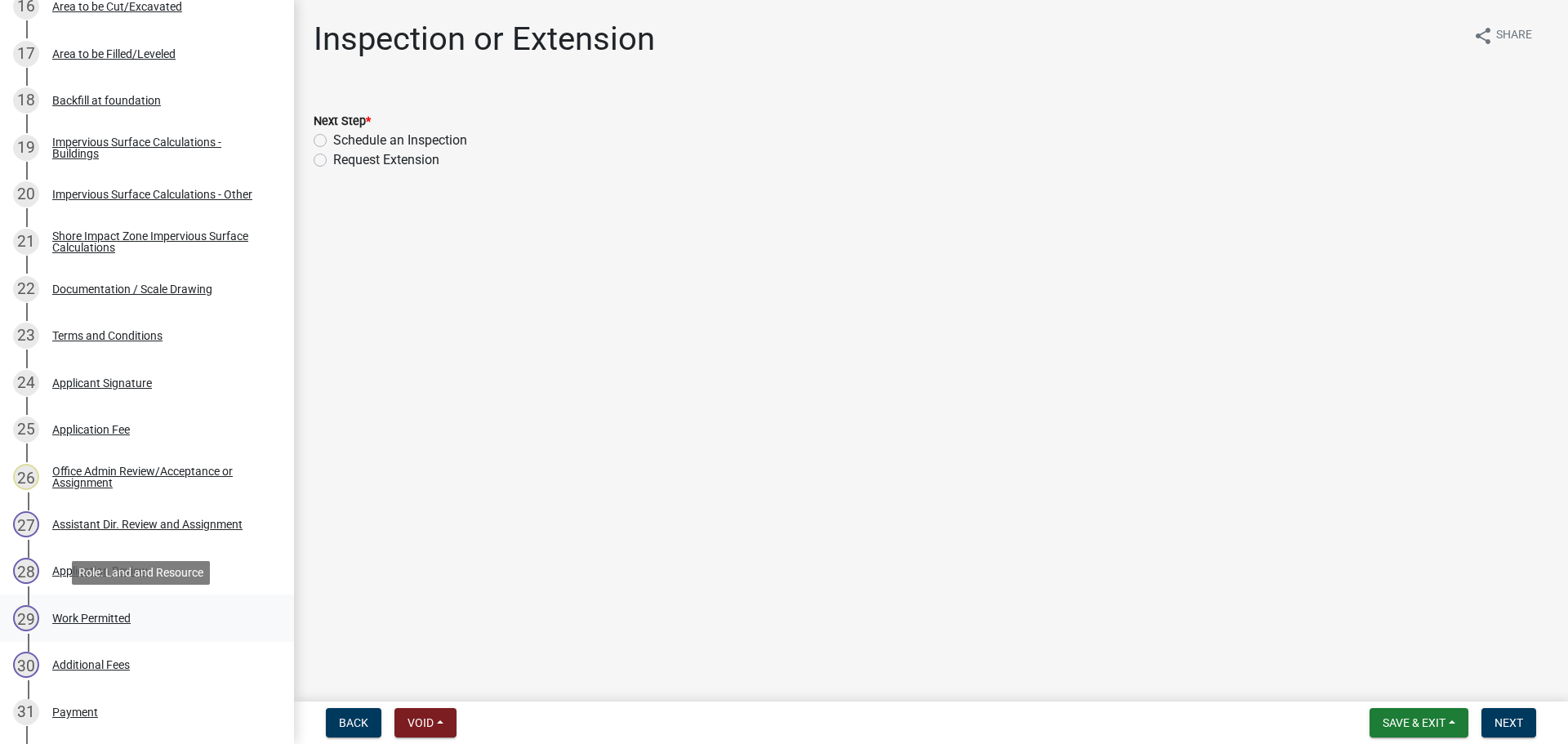
drag, startPoint x: 121, startPoint y: 615, endPoint x: 230, endPoint y: 612, distance: 109.0
click at [121, 615] on div "Work Permitted" at bounding box center [91, 618] width 79 height 12
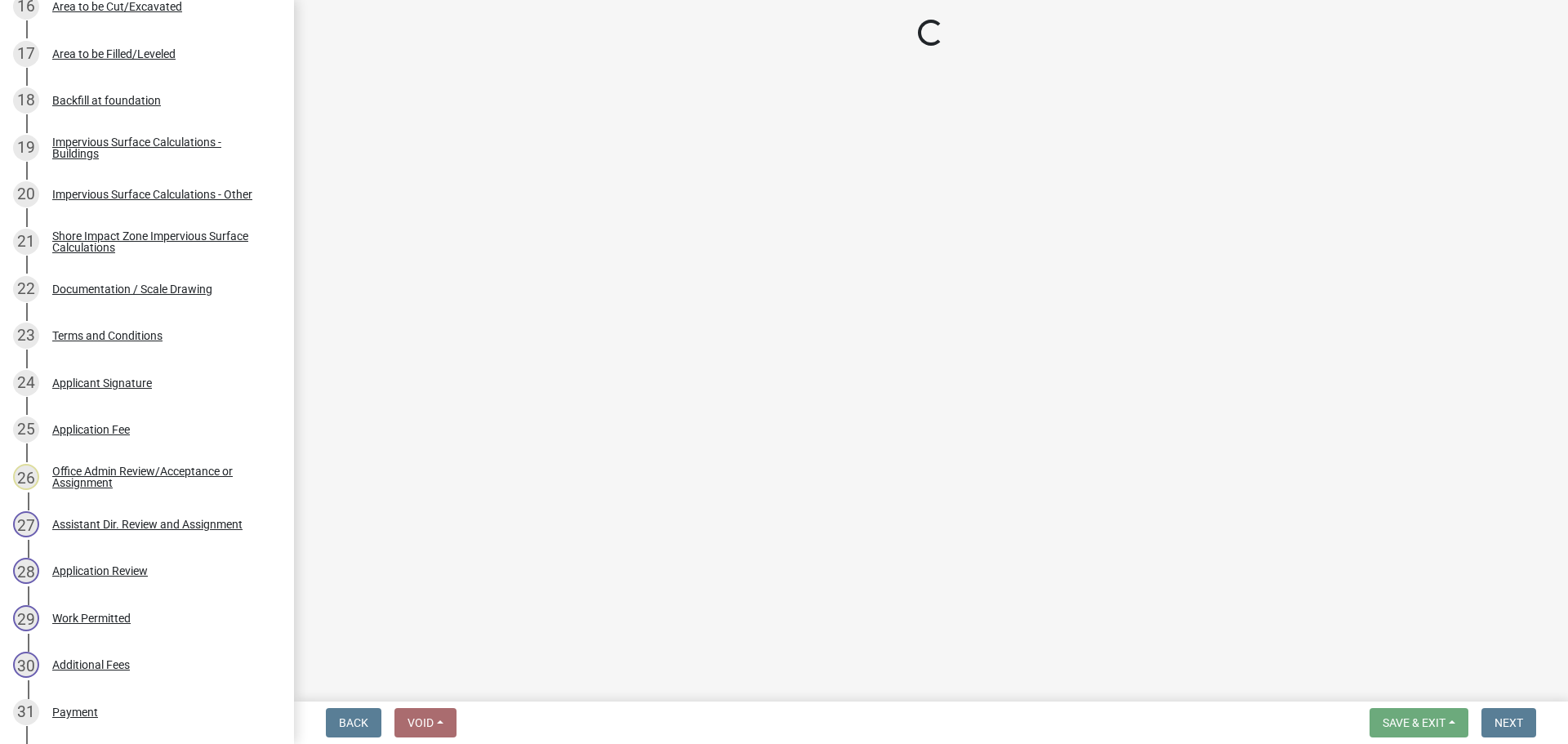
select select "55b171dc-ec57-498b-8d80-4b55e0b91b84"
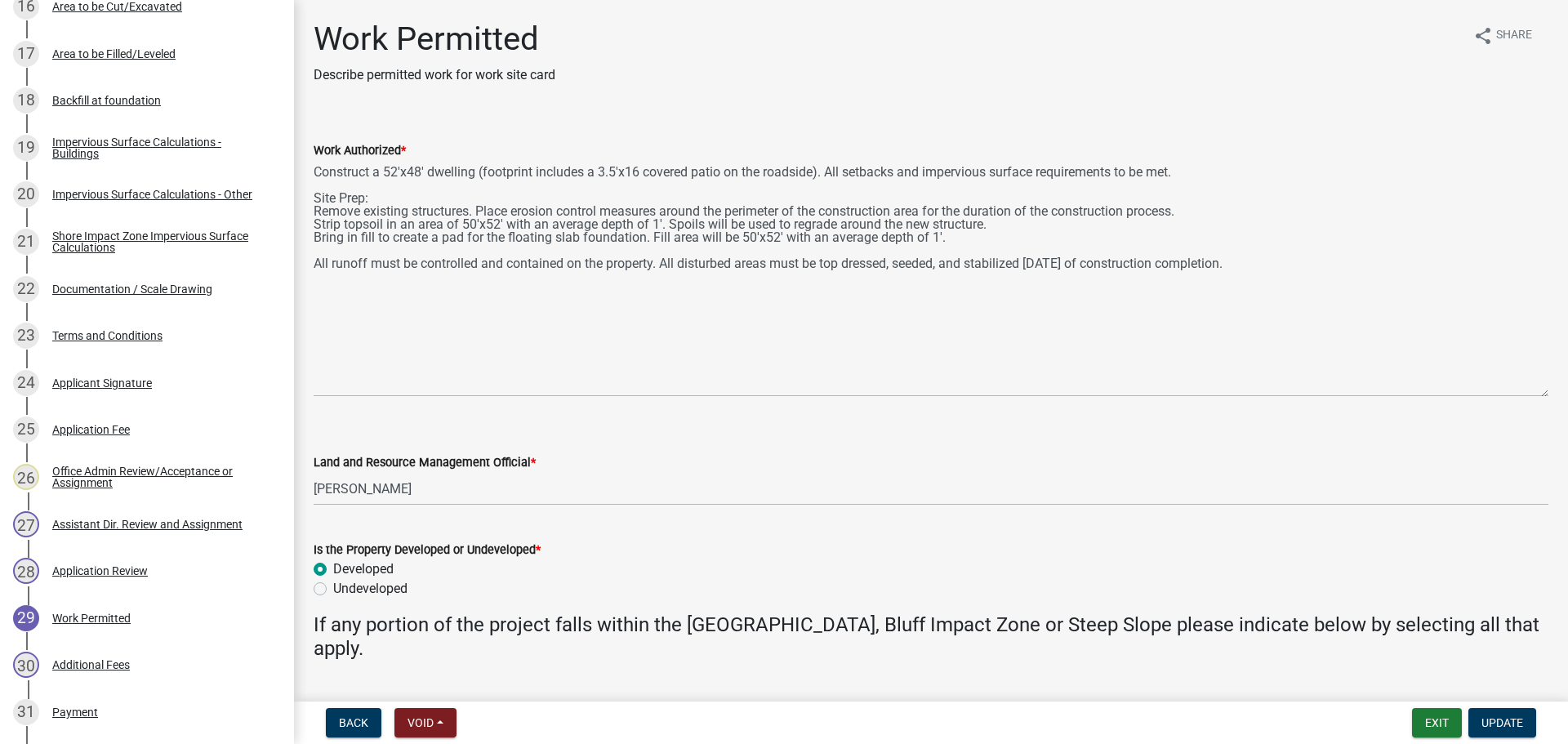
drag, startPoint x: 1539, startPoint y: 235, endPoint x: 1580, endPoint y: 396, distance: 166.1
click at [1567, 396] on html "Internet Explorer does NOT work with GeoPermits. Get a new browser for more sec…" at bounding box center [784, 372] width 1568 height 744
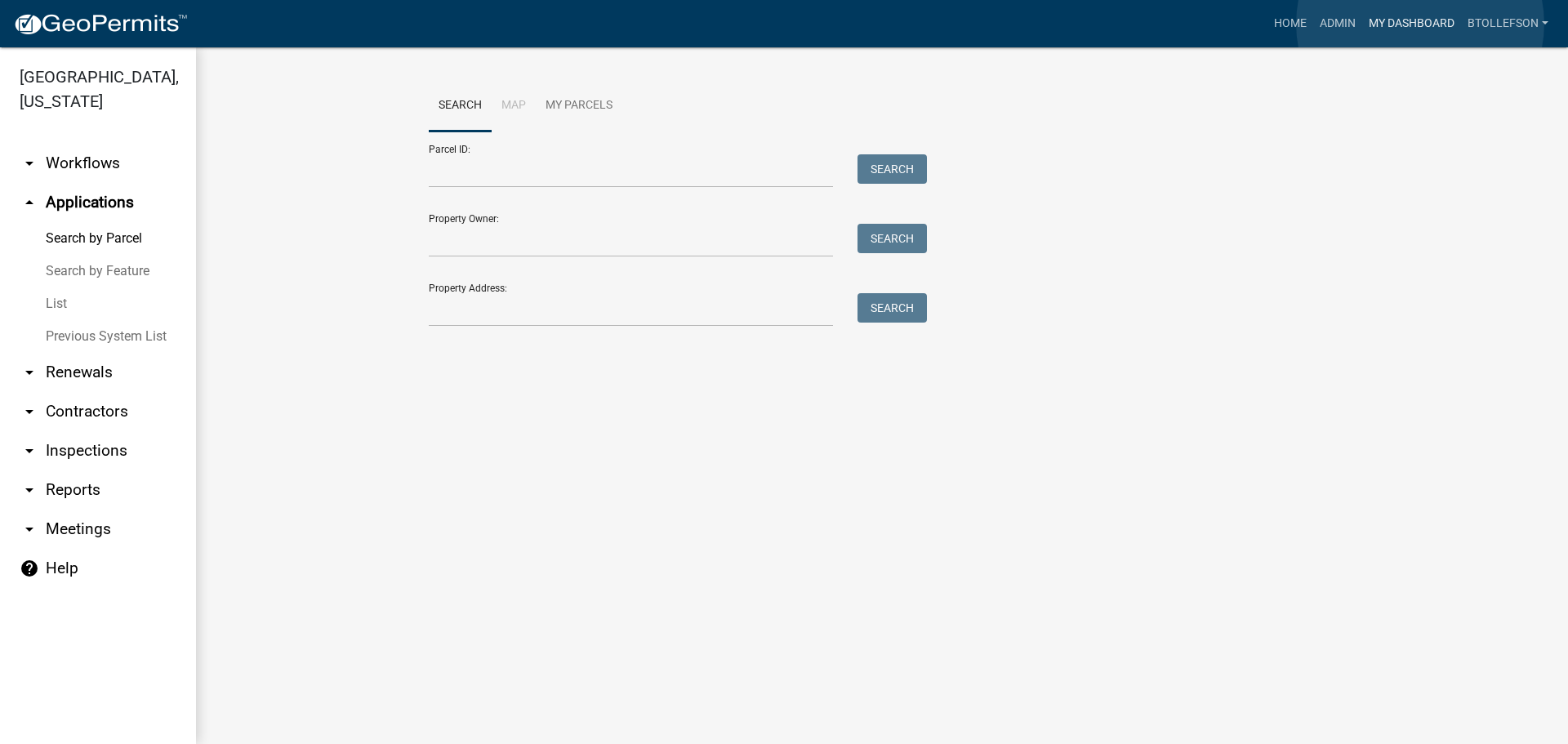
click at [1420, 24] on link "My Dashboard" at bounding box center [1411, 24] width 98 height 31
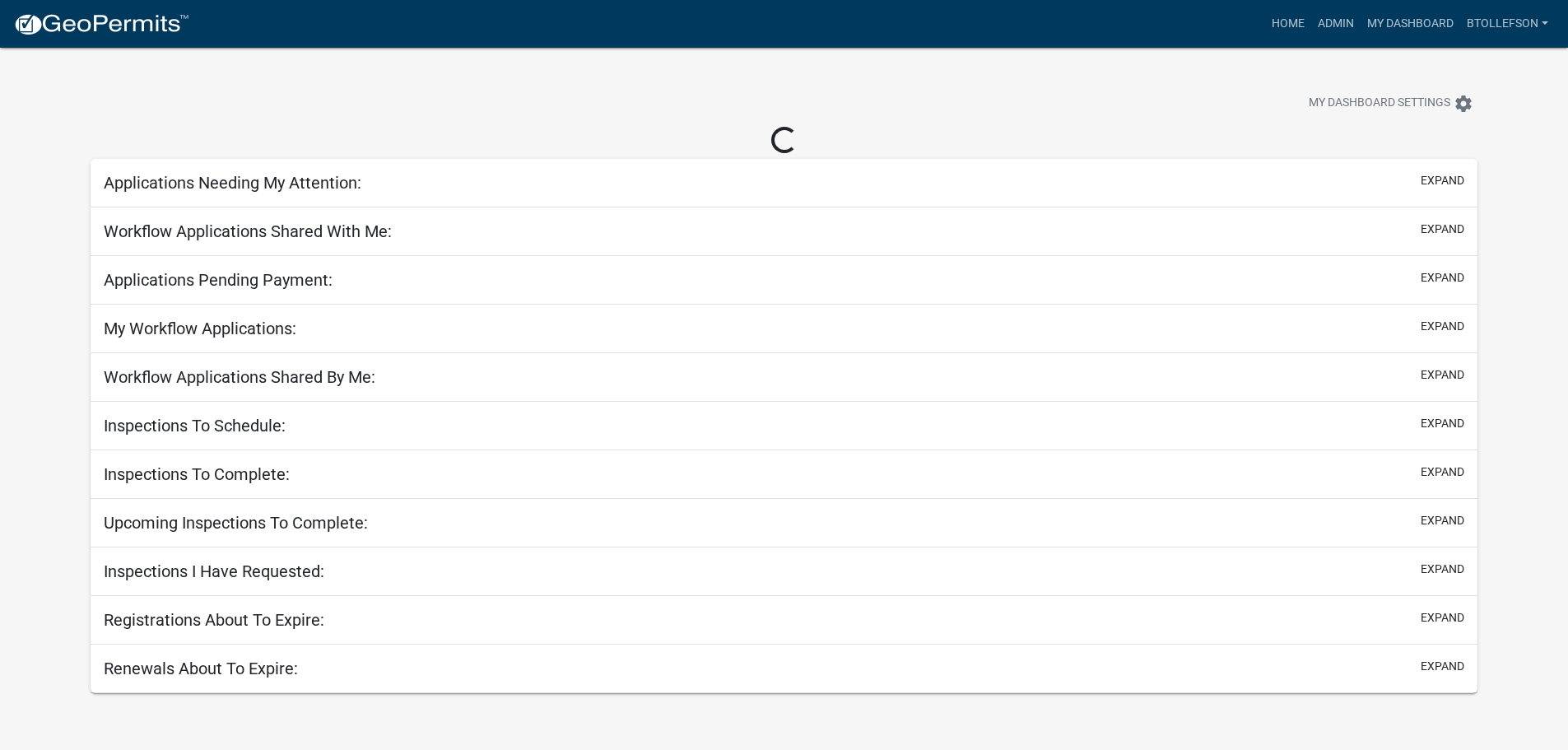
select select "3: 100"
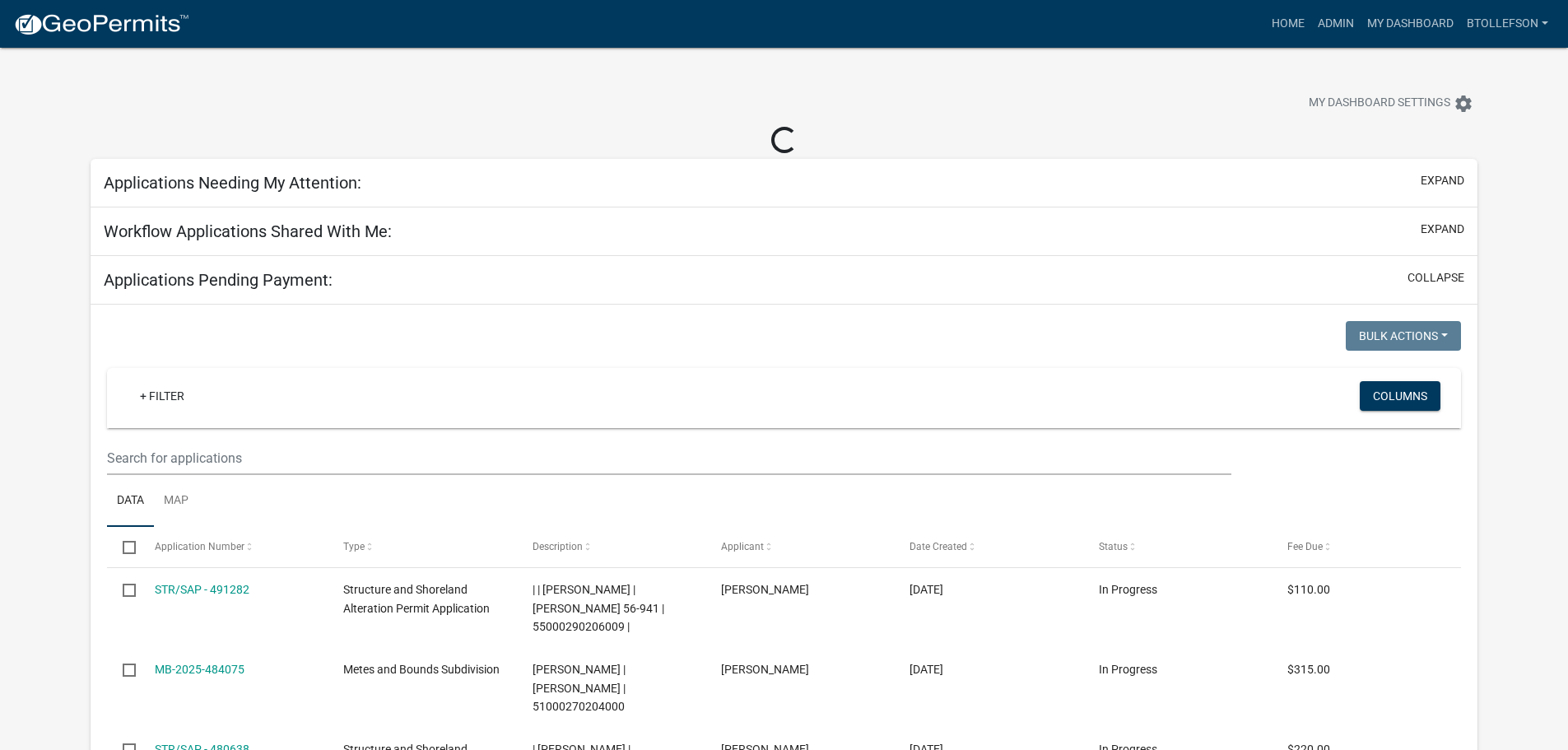
select select "3: 100"
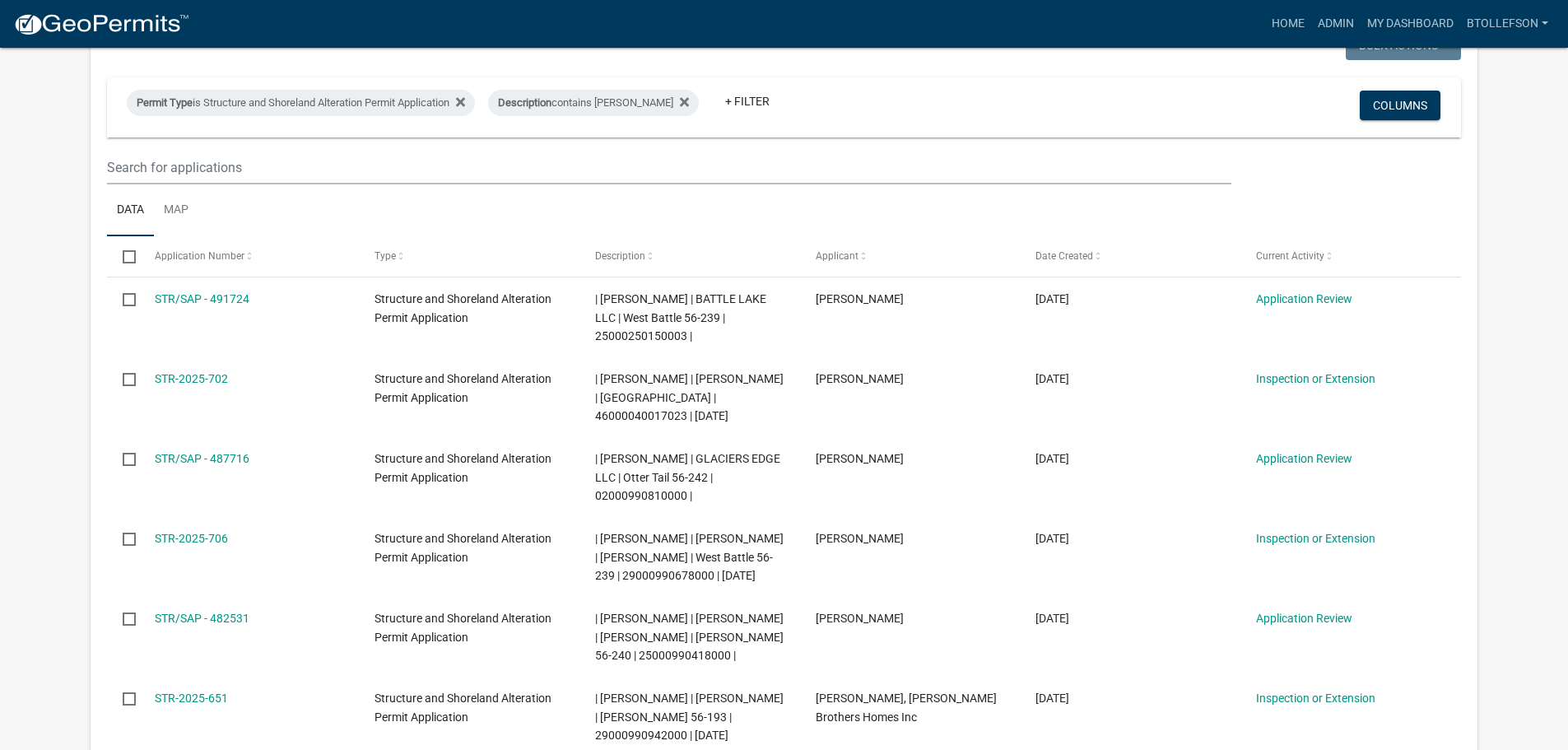
scroll to position [247, 0]
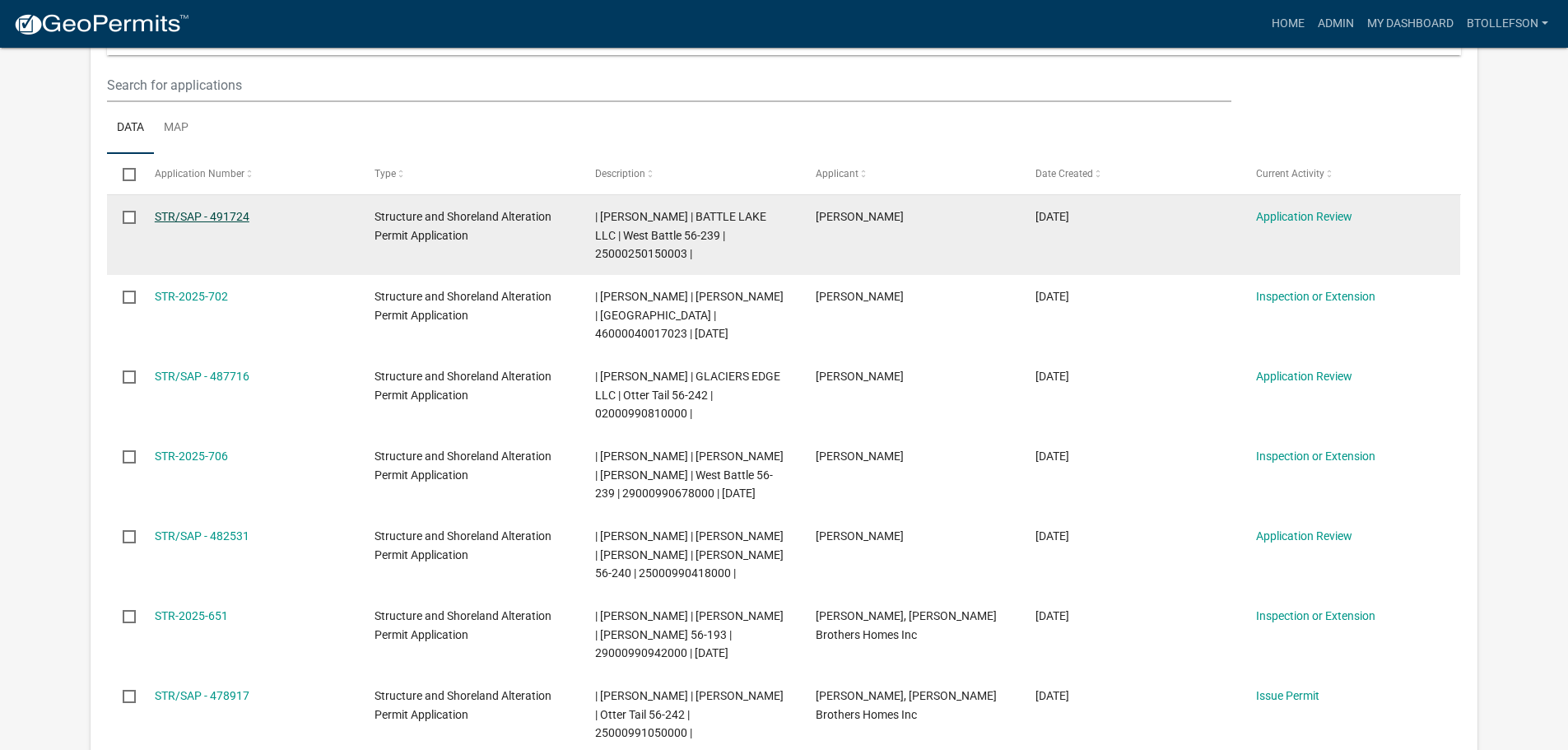
click at [222, 213] on link "STR/SAP - 491724" at bounding box center [203, 217] width 95 height 13
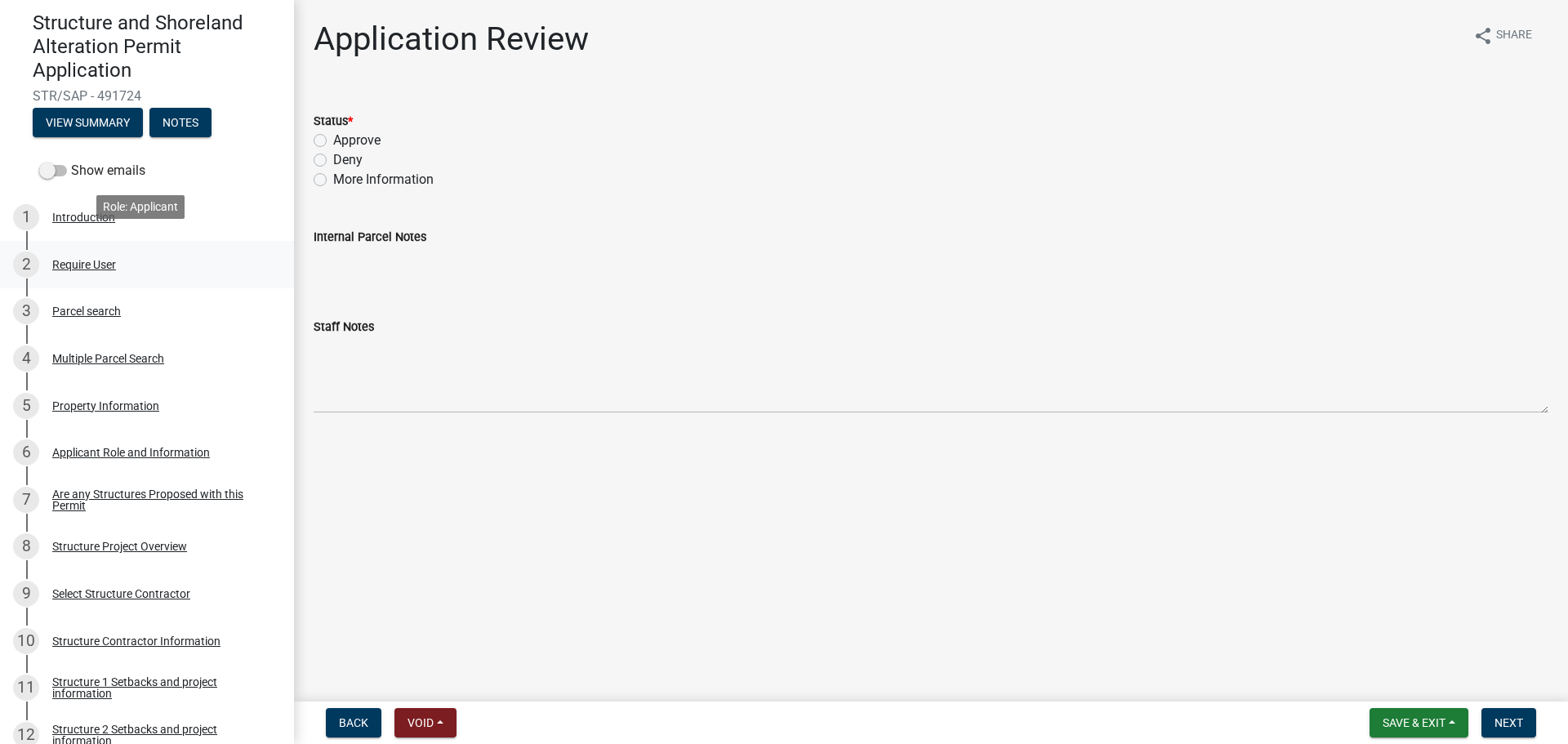
scroll to position [245, 0]
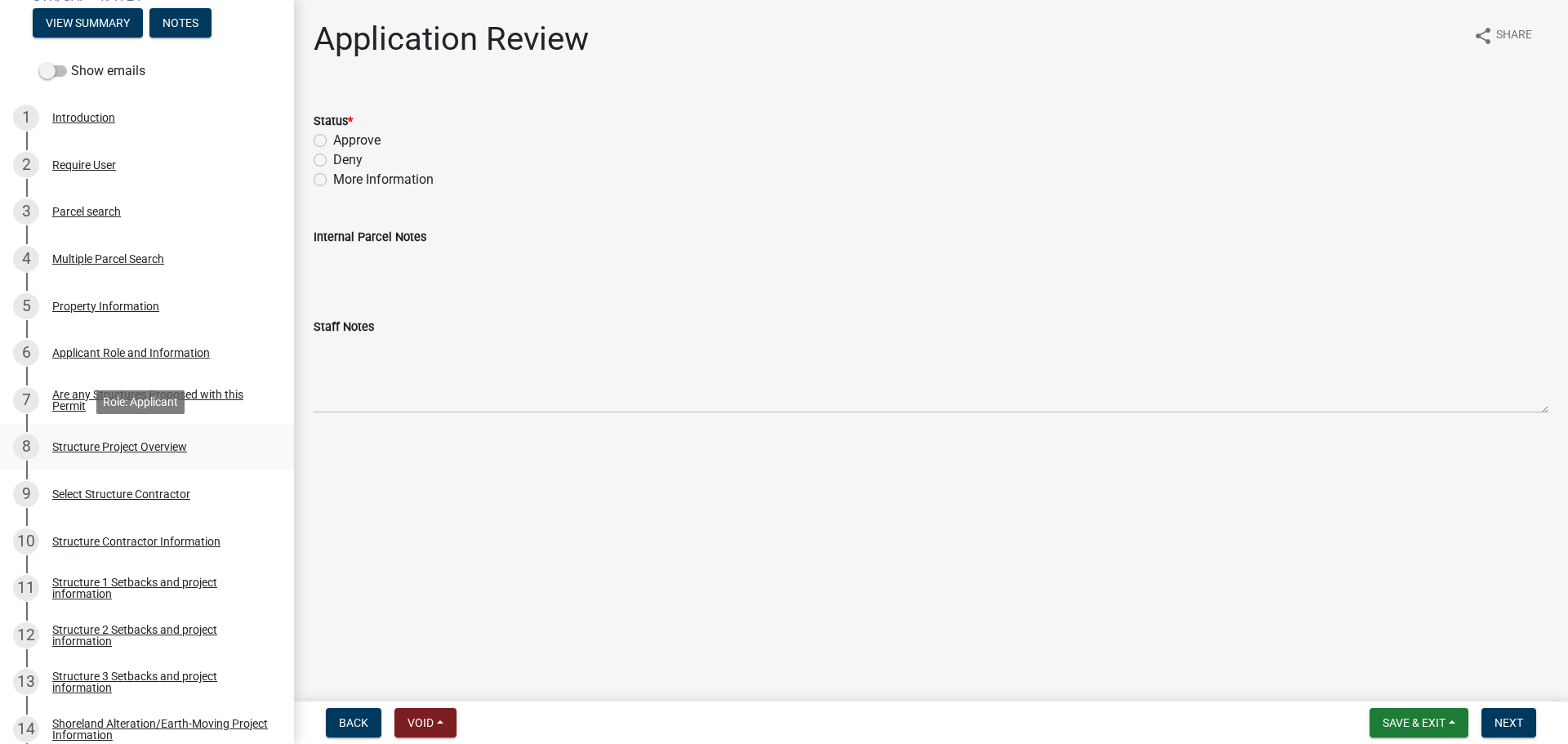
click at [174, 442] on div "Structure Project Overview" at bounding box center [119, 447] width 135 height 12
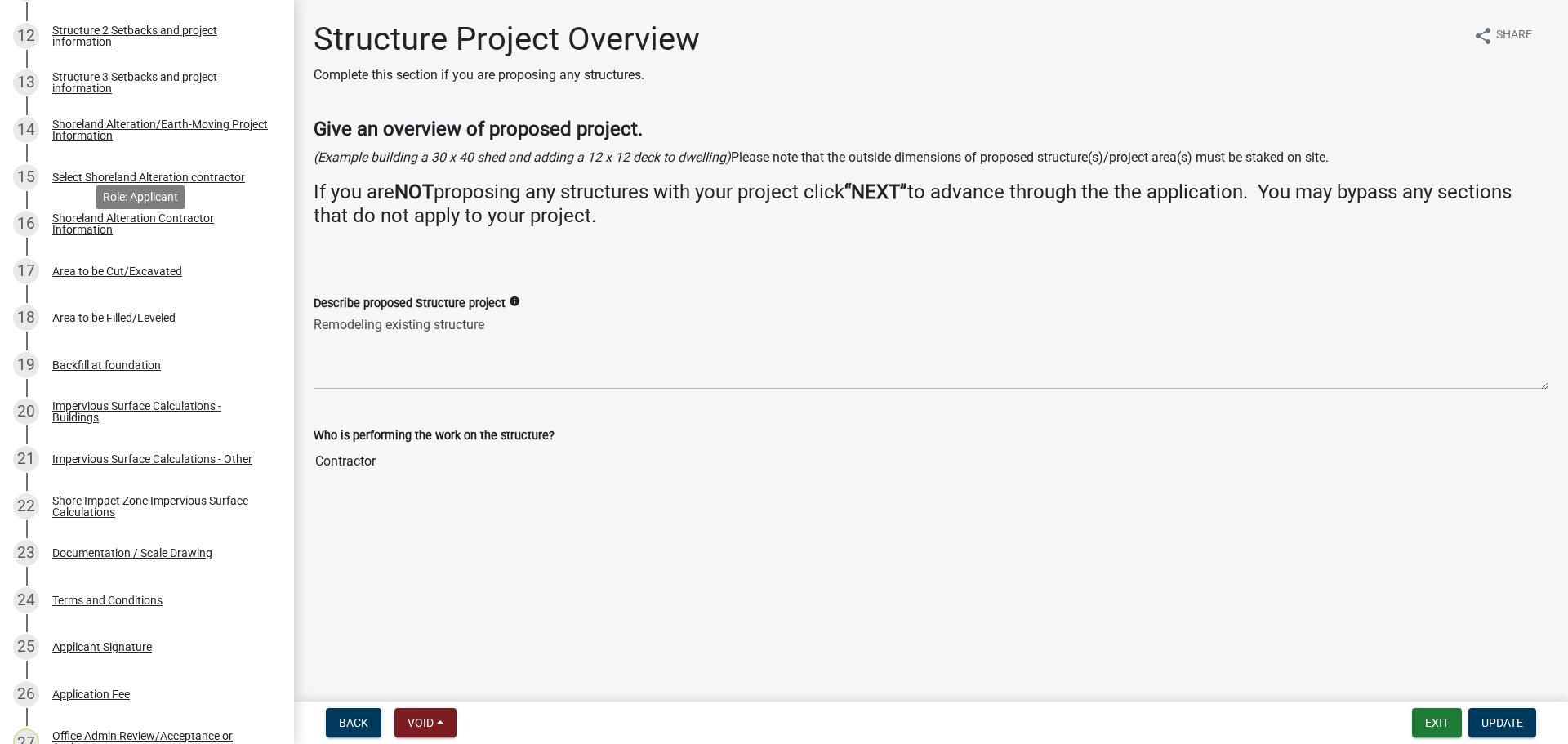
scroll to position [899, 0]
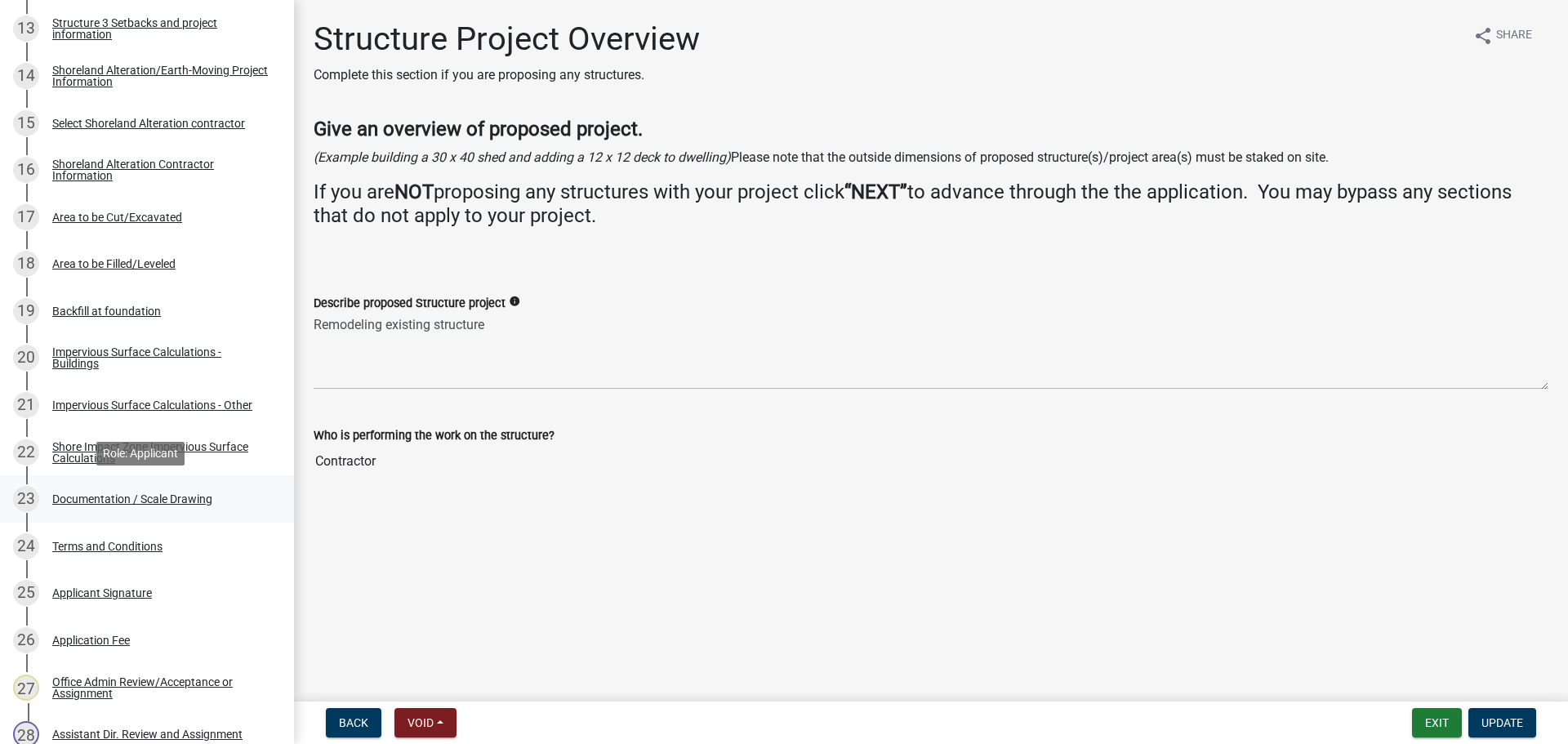
click at [137, 506] on div "23 Documentation / Scale Drawing" at bounding box center [141, 499] width 255 height 26
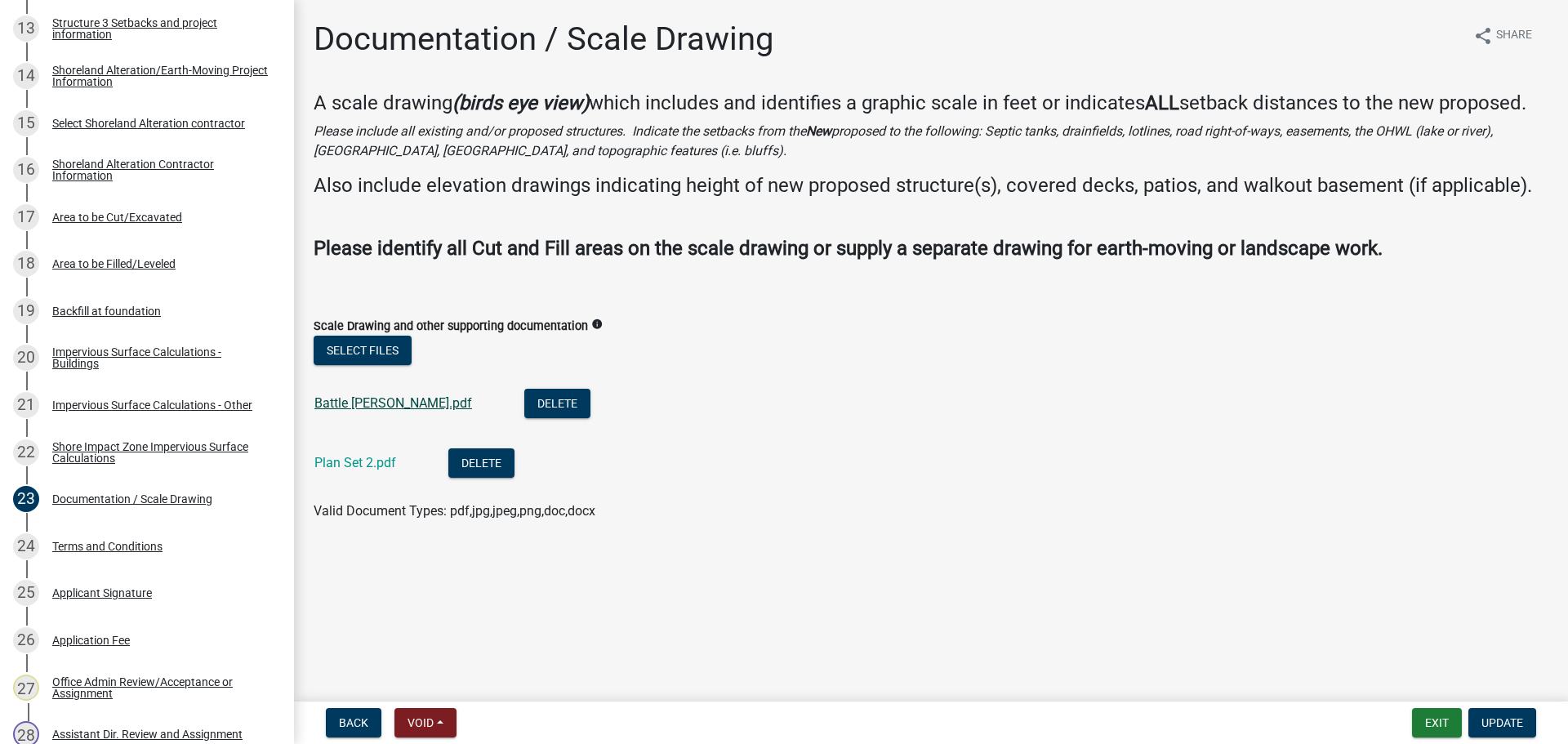
click at [366, 406] on link "Battle hake.pdf" at bounding box center [393, 403] width 157 height 16
click at [348, 472] on div "Plan Set 2.pdf" at bounding box center [368, 465] width 108 height 33
click at [348, 467] on link "Plan Set 2.pdf" at bounding box center [355, 463] width 82 height 16
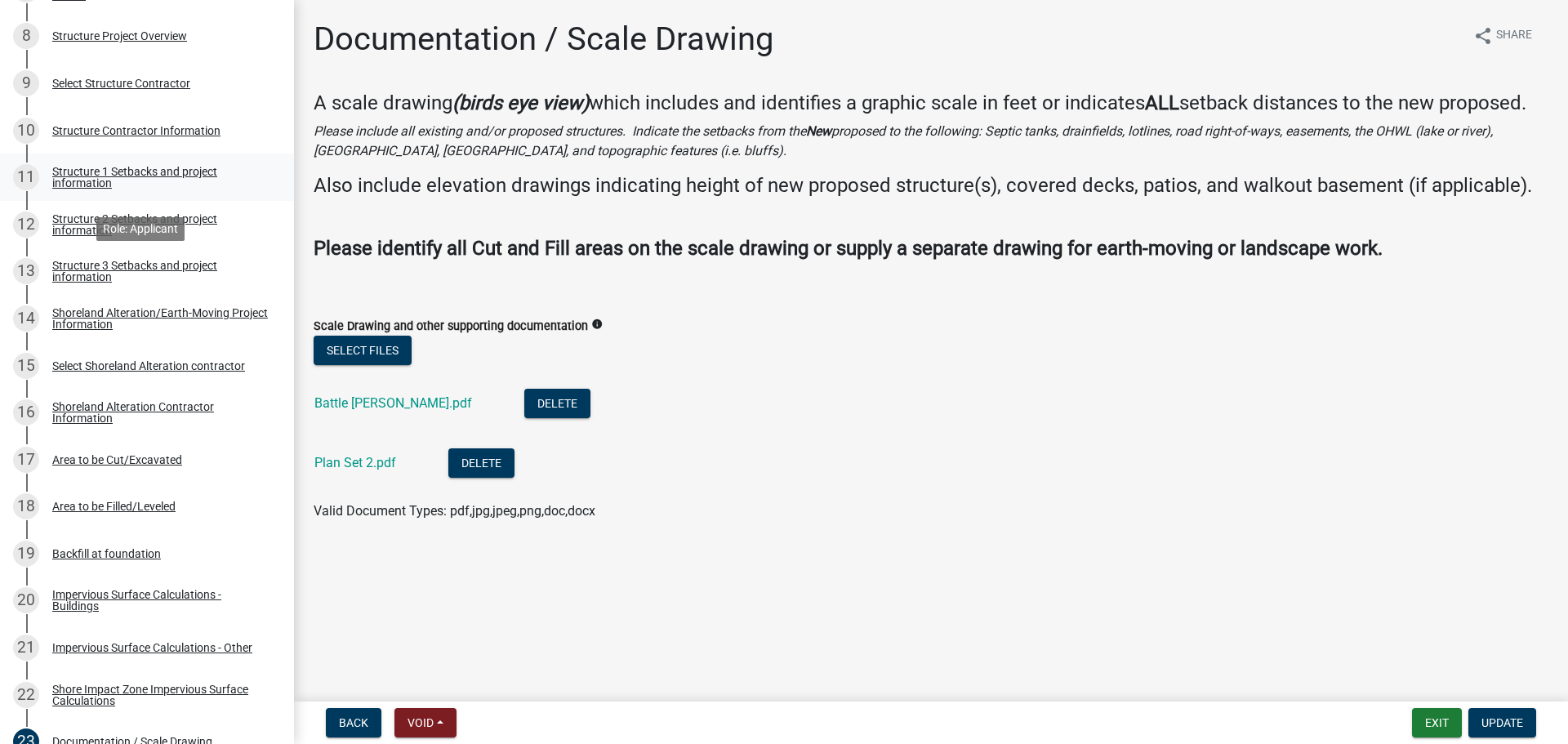
scroll to position [654, 0]
click at [111, 182] on div "Structure 1 Setbacks and project information" at bounding box center [160, 180] width 216 height 23
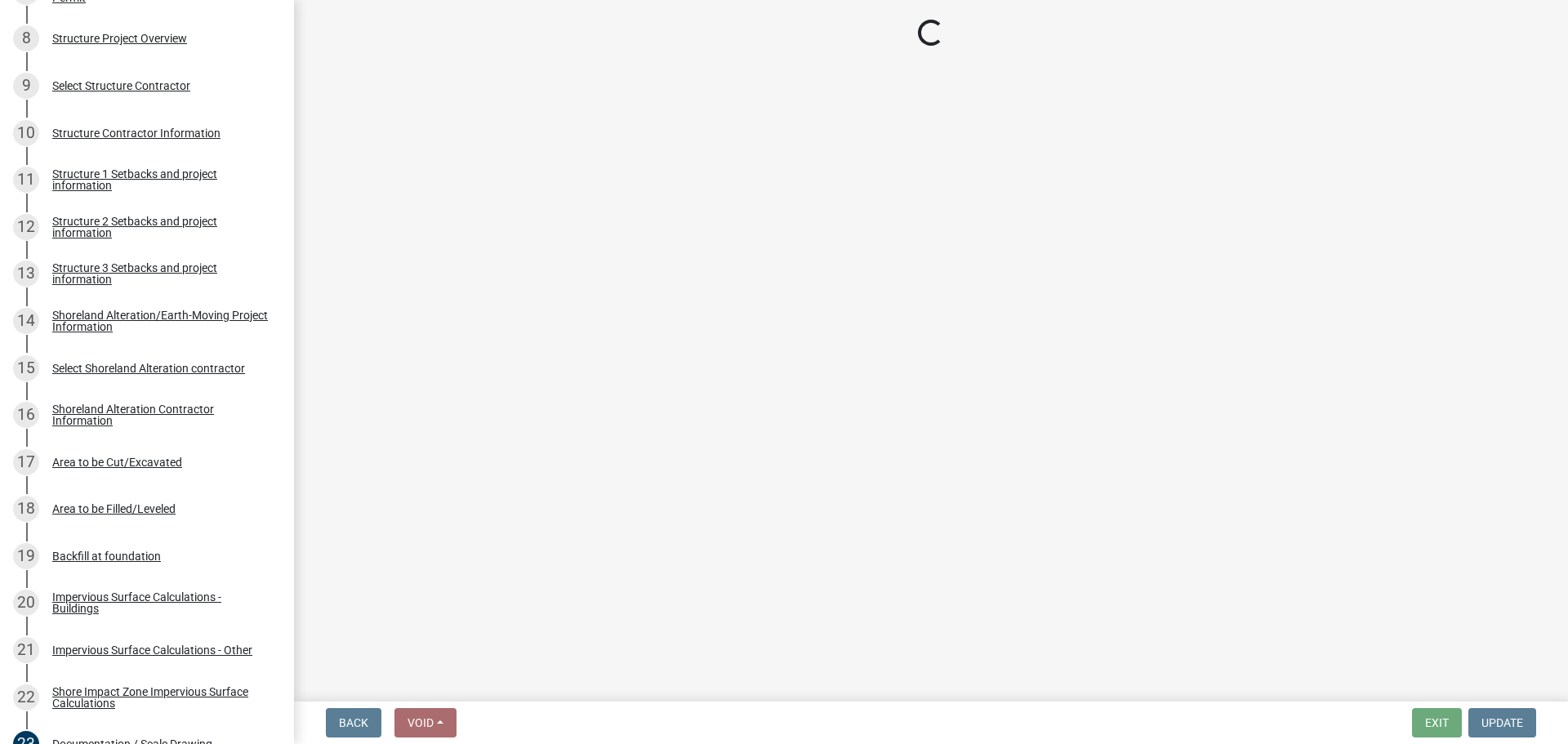
select select "a3cc236c-43aa-406a-8353-e0398d57c407"
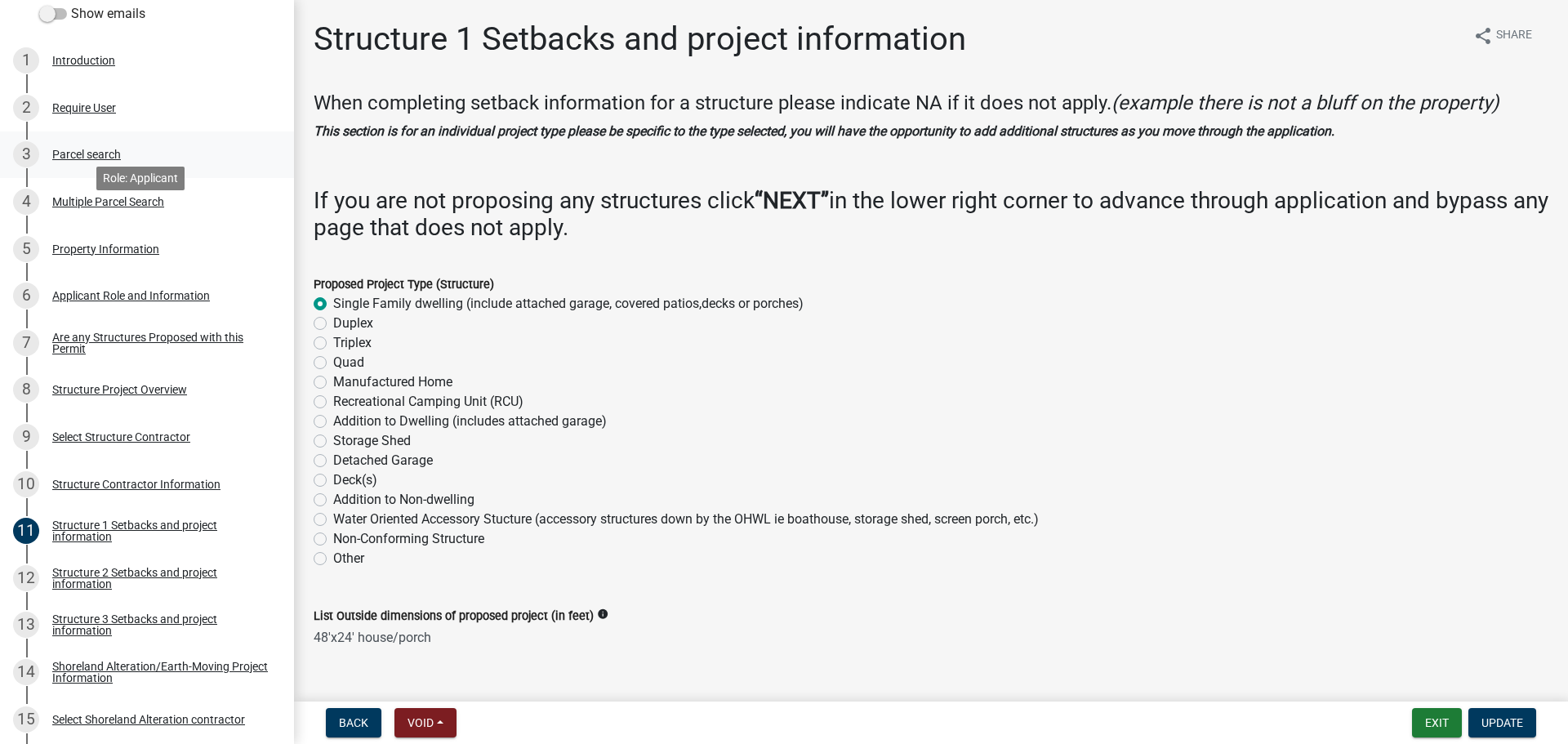
scroll to position [245, 0]
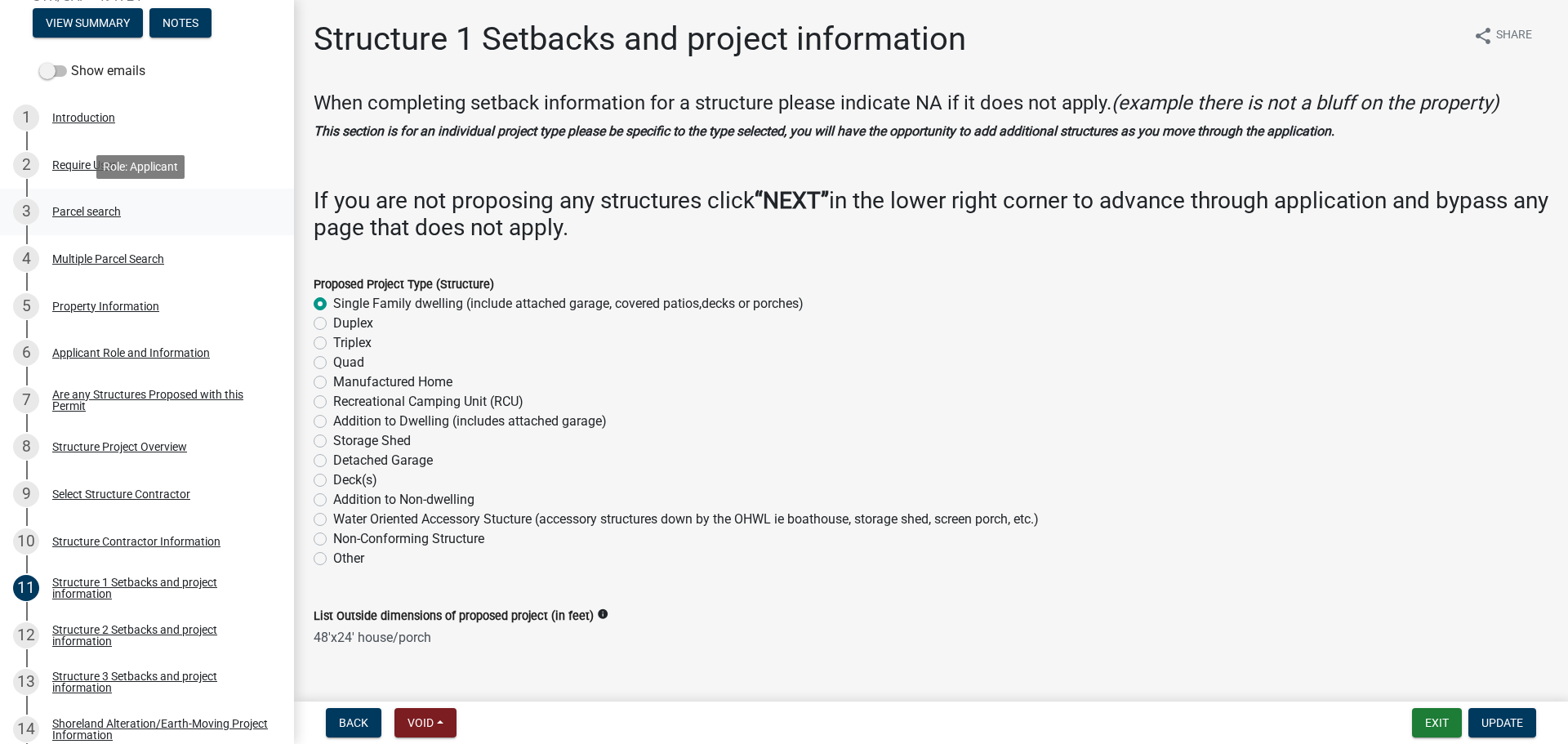
click at [72, 215] on div "Parcel search" at bounding box center [86, 212] width 69 height 12
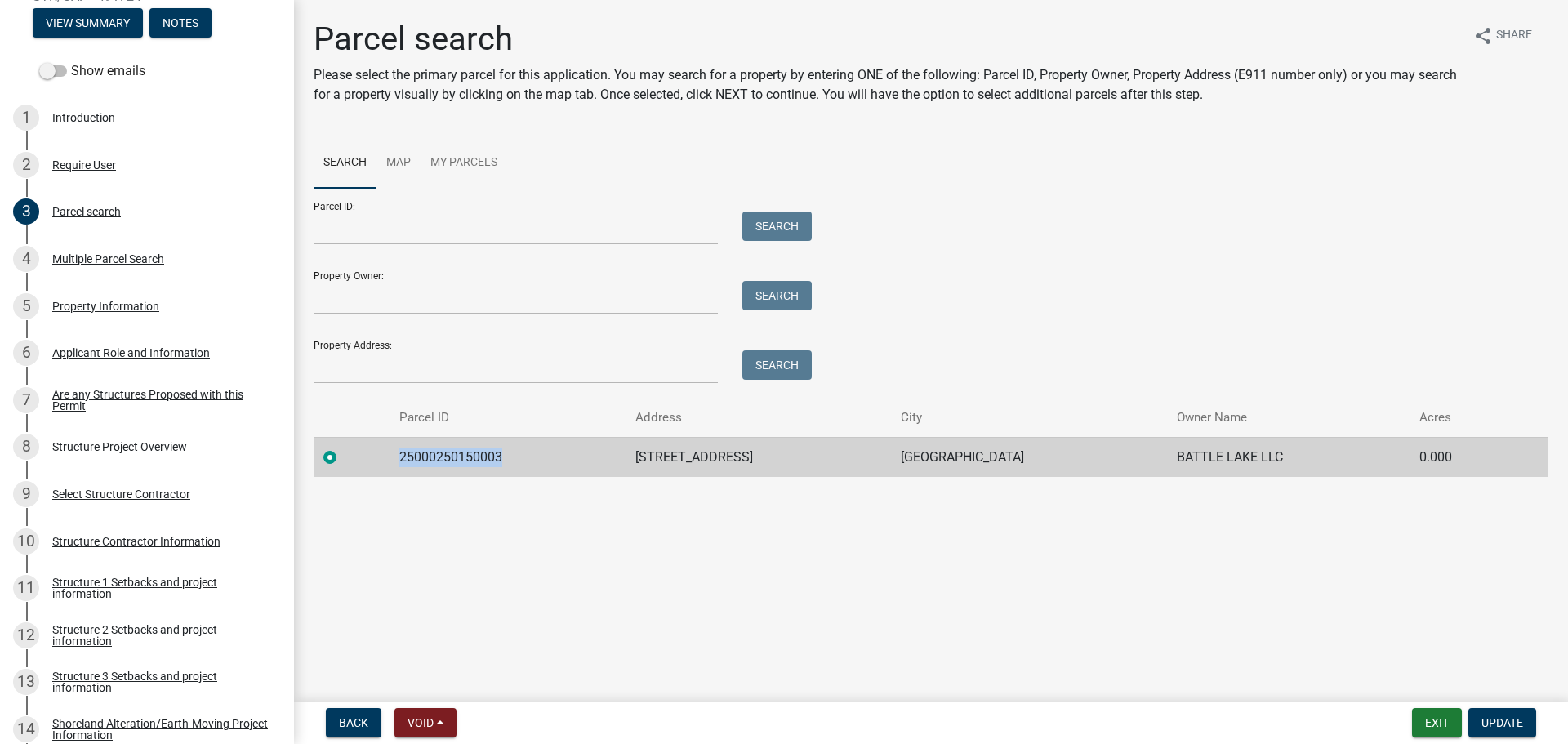
drag, startPoint x: 396, startPoint y: 455, endPoint x: 510, endPoint y: 460, distance: 114.1
click at [510, 460] on td "25000250150003" at bounding box center [508, 457] width 237 height 40
copy td "25000250150003"
